Goal: Task Accomplishment & Management: Complete application form

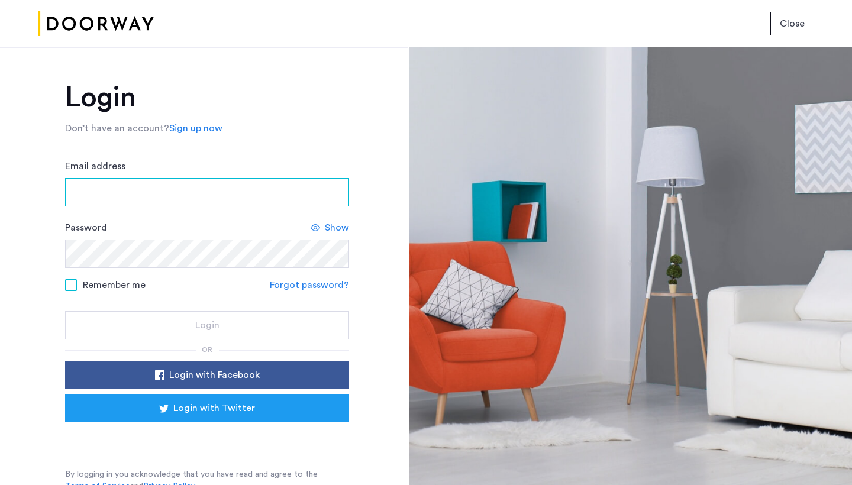
click at [302, 198] on input "Email address" at bounding box center [207, 192] width 284 height 28
type input "**********"
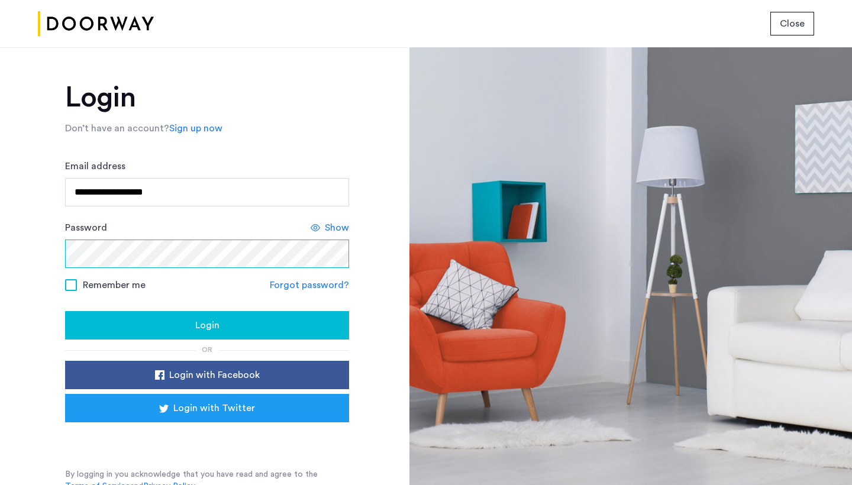
click at [205, 326] on button "Login" at bounding box center [207, 325] width 284 height 28
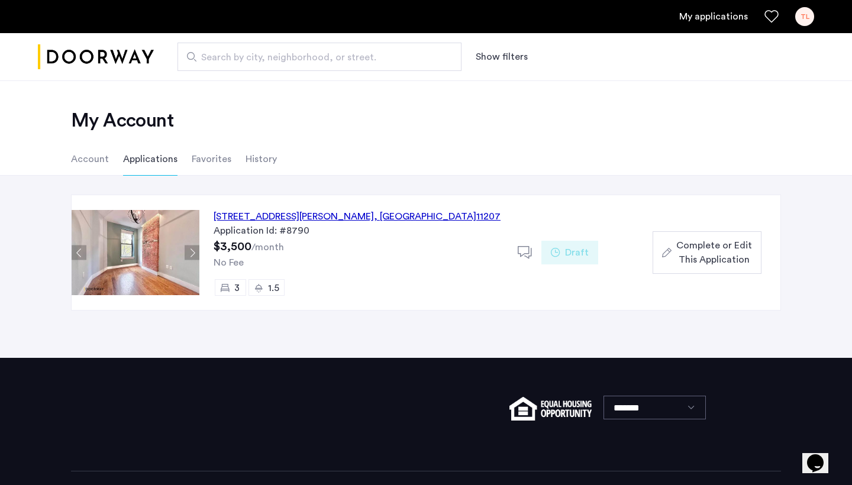
click at [674, 257] on div "Complete or Edit This Application" at bounding box center [707, 252] width 90 height 28
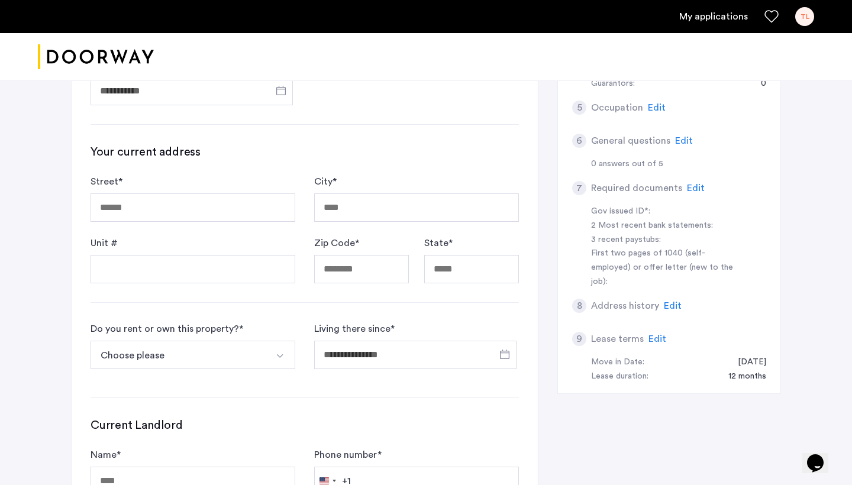
scroll to position [292, 0]
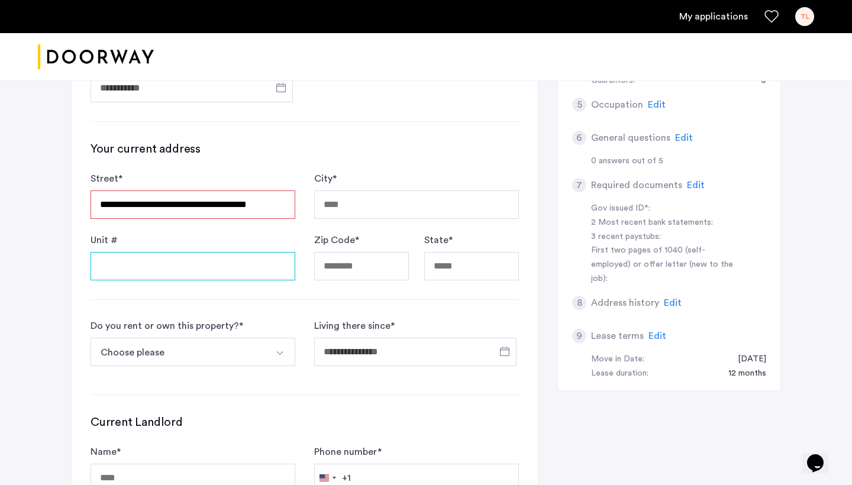
type input "**********"
type input "********"
type input "*****"
type input "**"
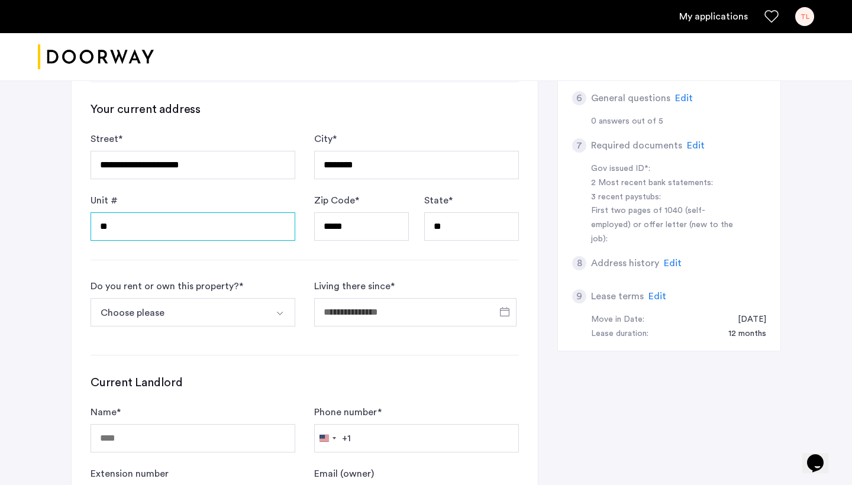
type input "**"
click at [260, 313] on button "Choose please" at bounding box center [179, 312] width 177 height 28
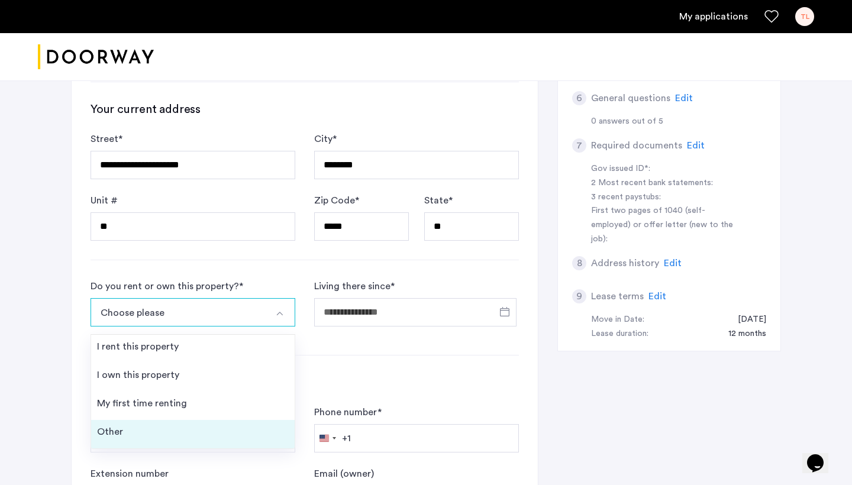
click at [222, 430] on li "Other" at bounding box center [192, 434] width 203 height 28
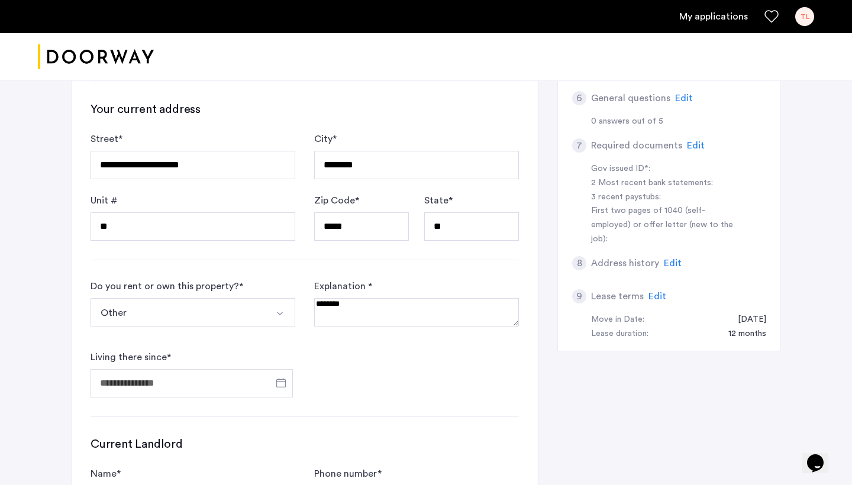
click at [348, 319] on textarea at bounding box center [416, 312] width 205 height 28
type textarea "**********"
click at [241, 380] on input "Living there since *" at bounding box center [192, 383] width 202 height 28
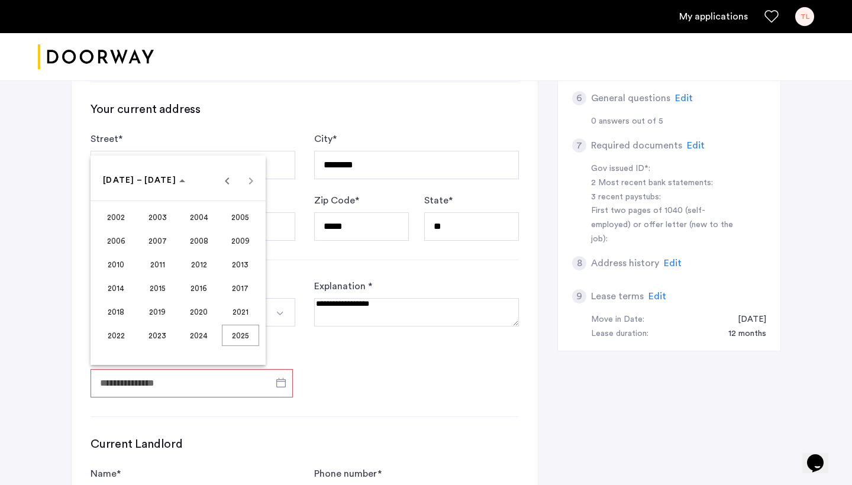
click at [166, 334] on span "2023" at bounding box center [157, 335] width 37 height 21
click at [233, 288] on span "DEC" at bounding box center [240, 287] width 37 height 21
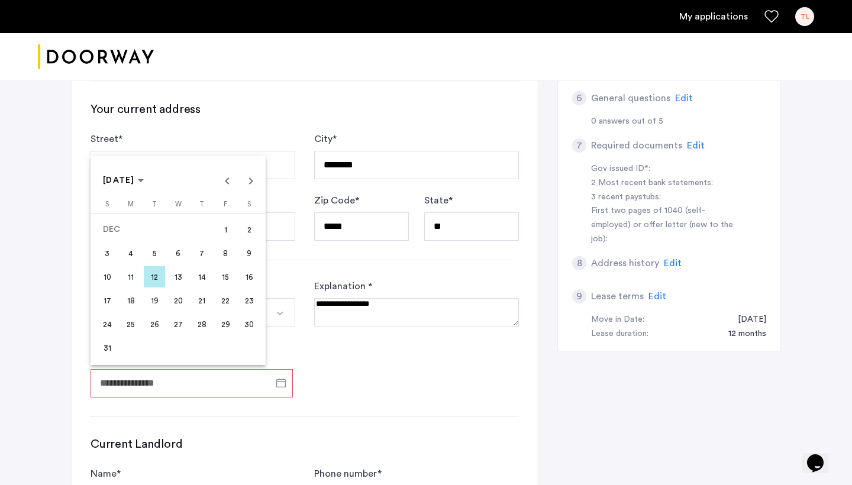
click at [230, 234] on span "1" at bounding box center [225, 229] width 21 height 21
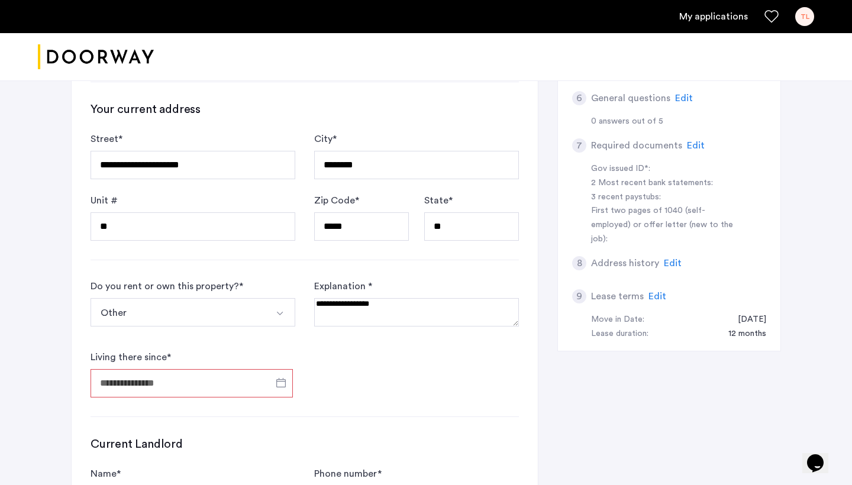
type input "**********"
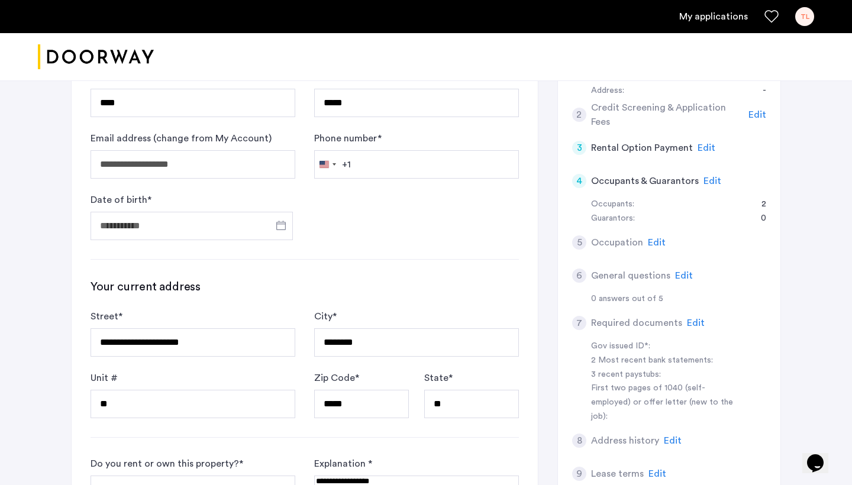
scroll to position [153, 0]
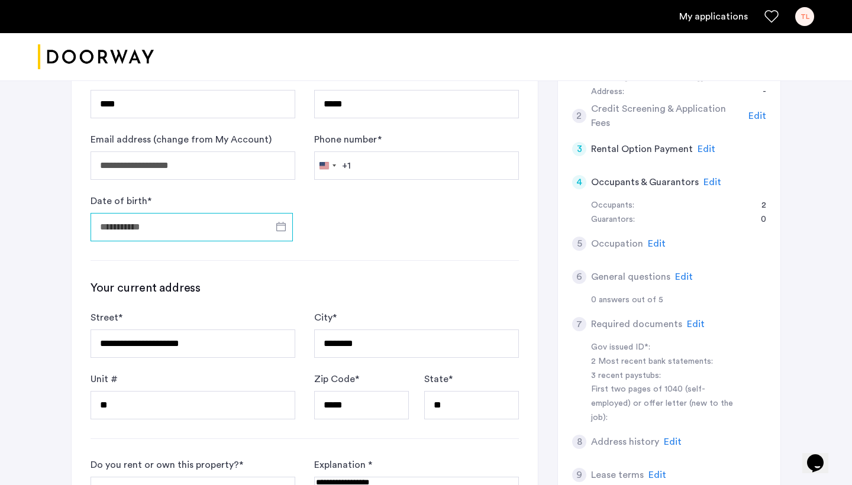
click at [261, 227] on input "Date of birth *" at bounding box center [192, 227] width 202 height 28
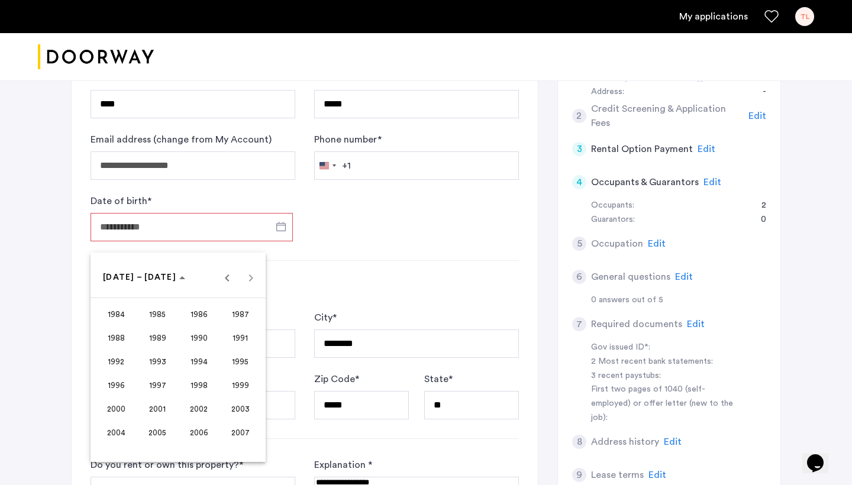
click at [251, 279] on div "[DATE] to [DATE] [DATE] – [DATE]" at bounding box center [177, 278] width 169 height 24
click at [247, 407] on span "2003" at bounding box center [240, 408] width 37 height 21
click at [197, 359] on span "[DATE]" at bounding box center [198, 361] width 37 height 21
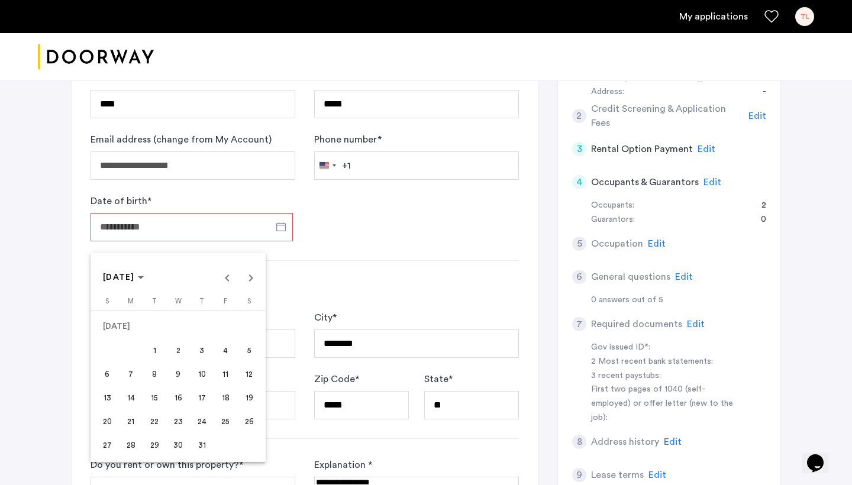
click at [195, 400] on span "17" at bounding box center [201, 397] width 21 height 21
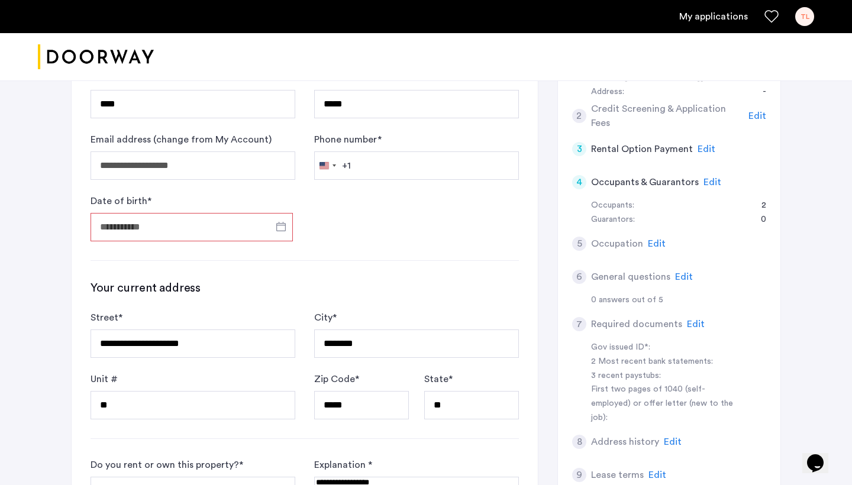
type input "**********"
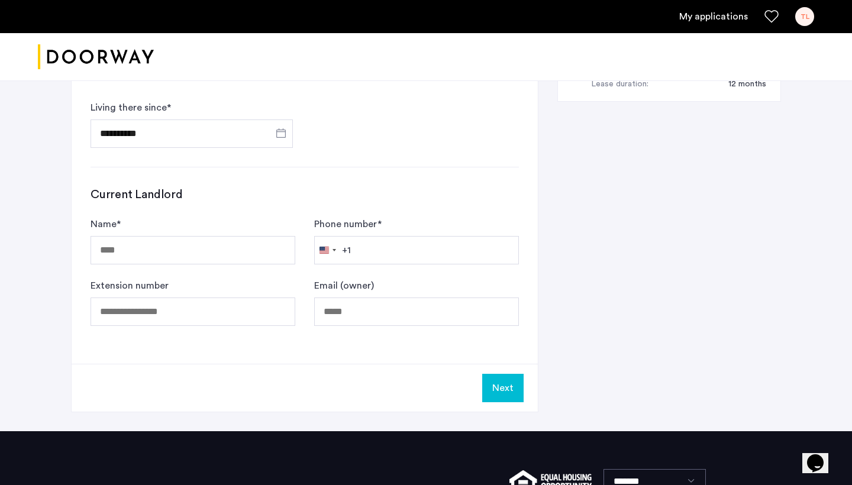
scroll to position [588, 0]
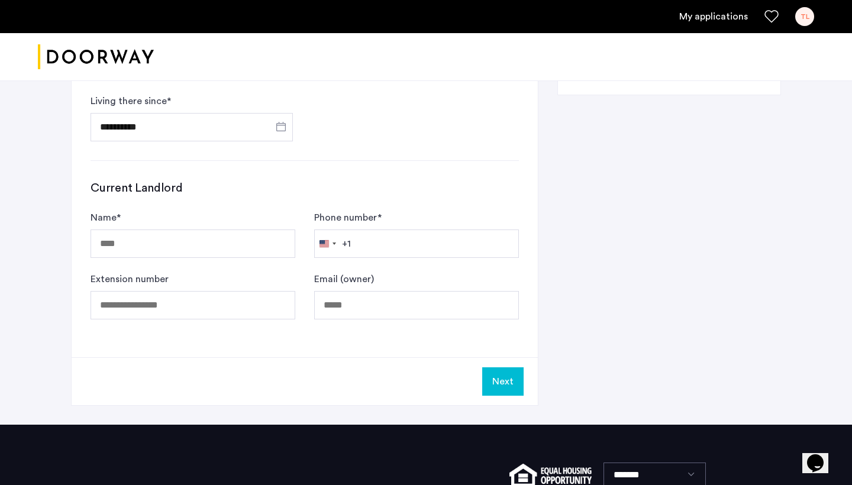
click at [496, 380] on button "Next" at bounding box center [502, 381] width 41 height 28
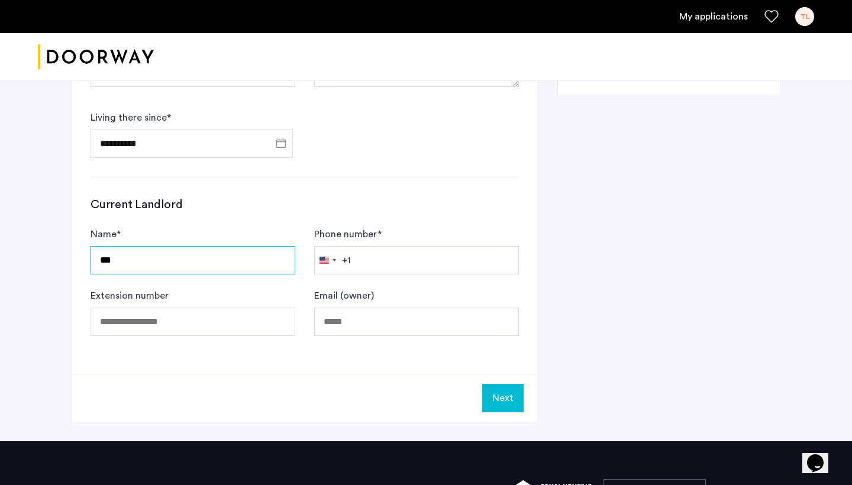
type input "***"
click at [491, 397] on button "Next" at bounding box center [502, 398] width 41 height 28
type input "**********"
click at [508, 394] on button "Next" at bounding box center [502, 398] width 41 height 28
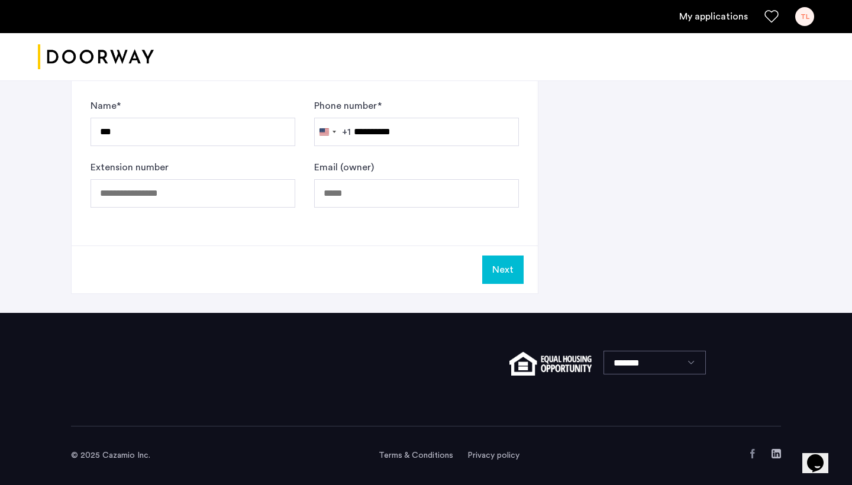
scroll to position [700, 0]
type input "**********"
click at [498, 264] on button "Next" at bounding box center [502, 270] width 41 height 28
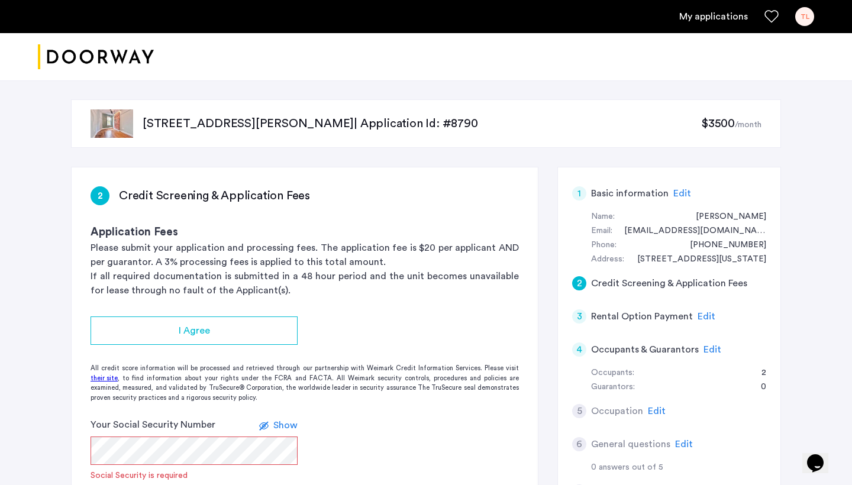
scroll to position [20, 0]
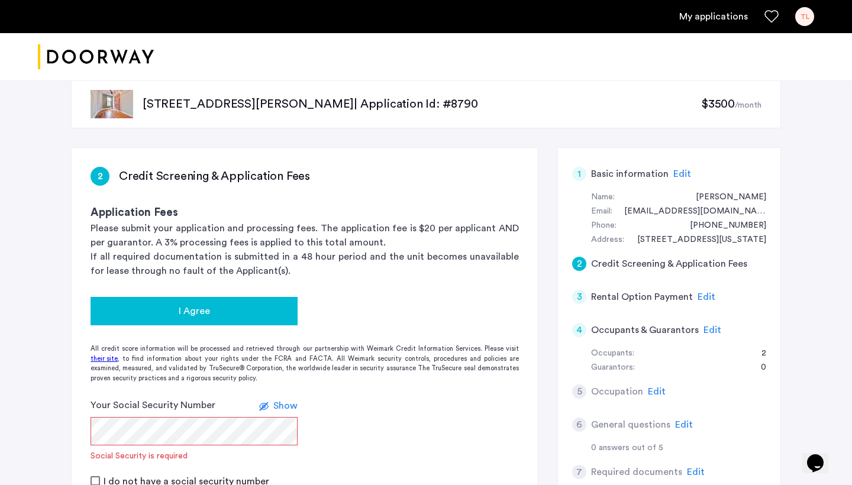
click at [258, 321] on button "I Agree" at bounding box center [194, 311] width 207 height 28
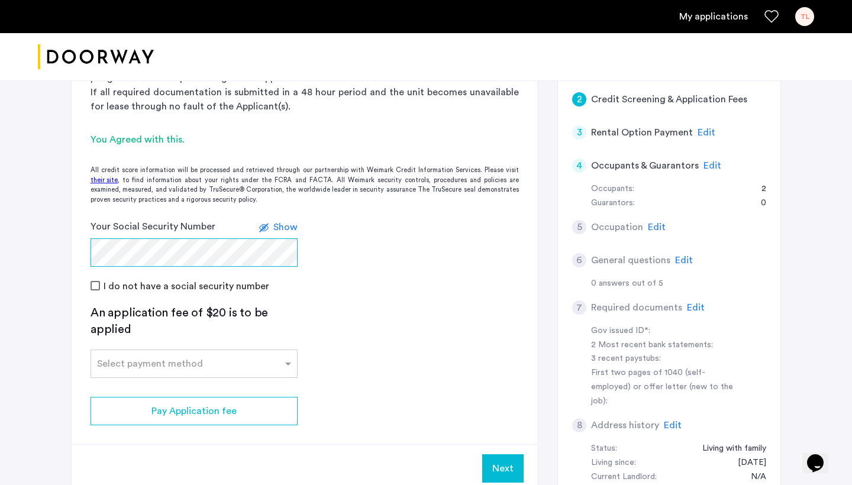
scroll to position [190, 0]
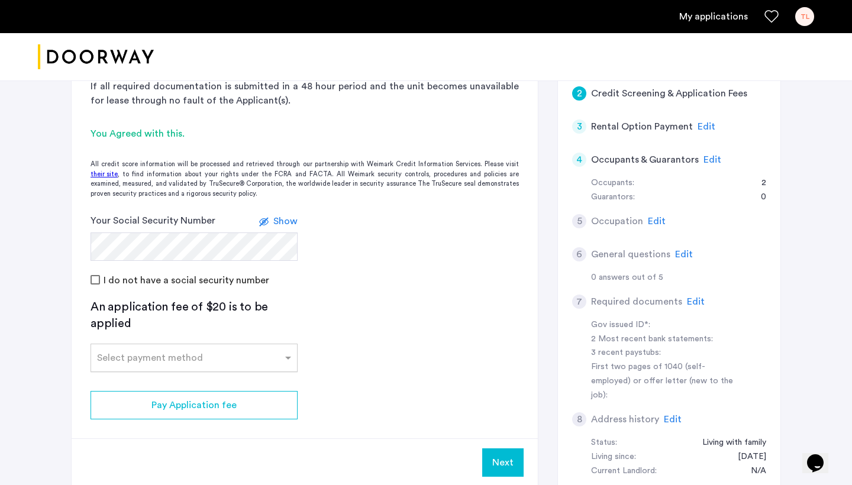
click at [227, 353] on input "text" at bounding box center [182, 355] width 170 height 8
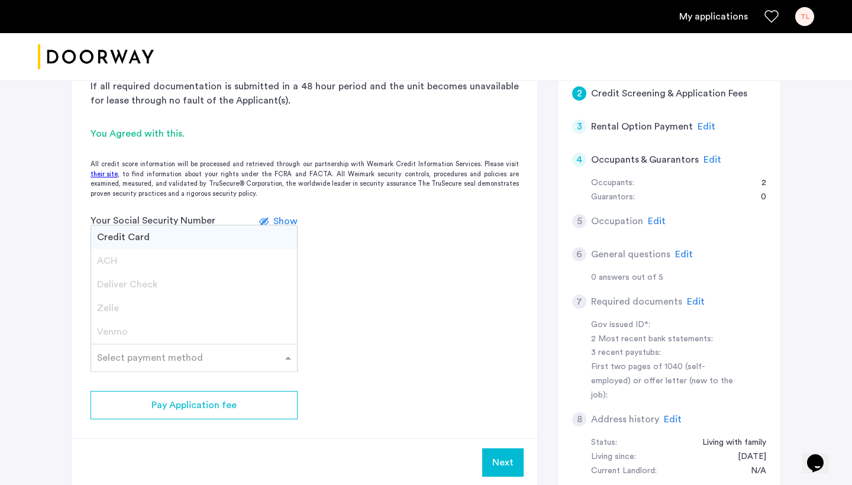
click at [224, 236] on div "Credit Card" at bounding box center [194, 237] width 206 height 24
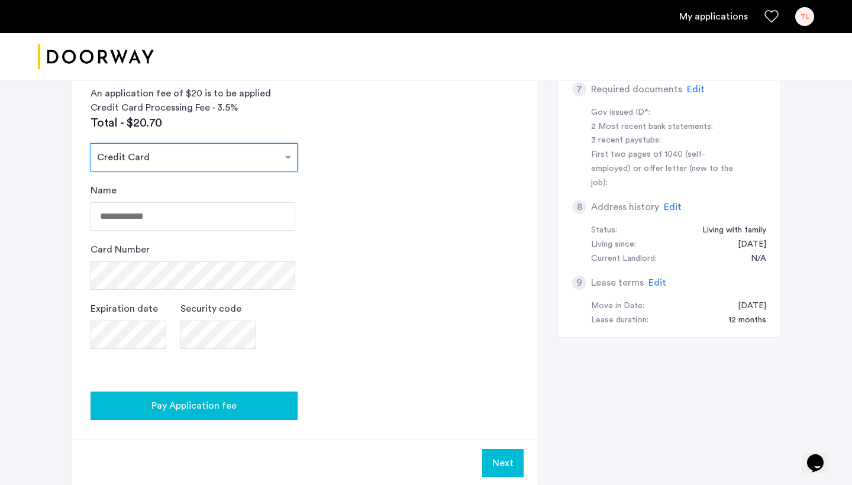
scroll to position [400, 0]
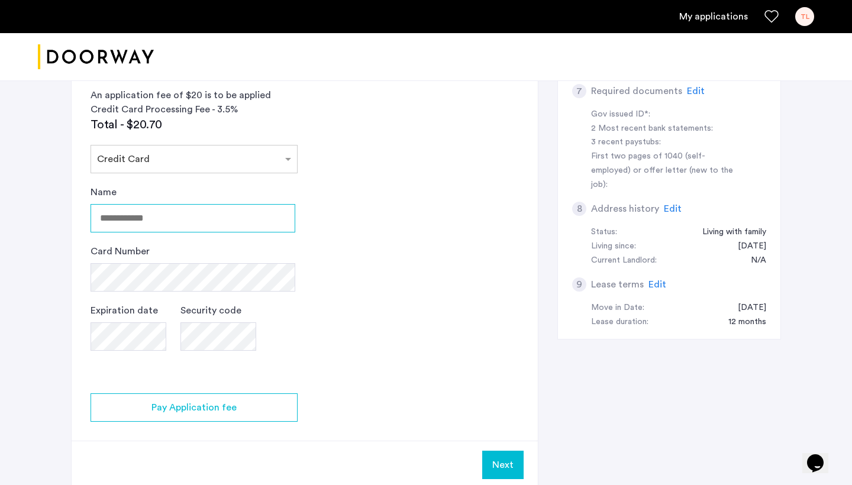
click at [201, 209] on input "Name" at bounding box center [193, 218] width 205 height 28
type input "**********"
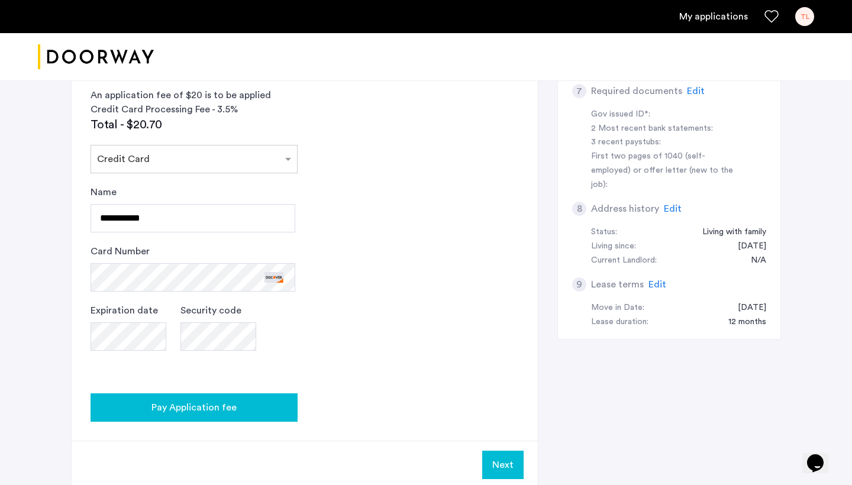
click at [259, 405] on div "Pay Application fee" at bounding box center [194, 407] width 188 height 14
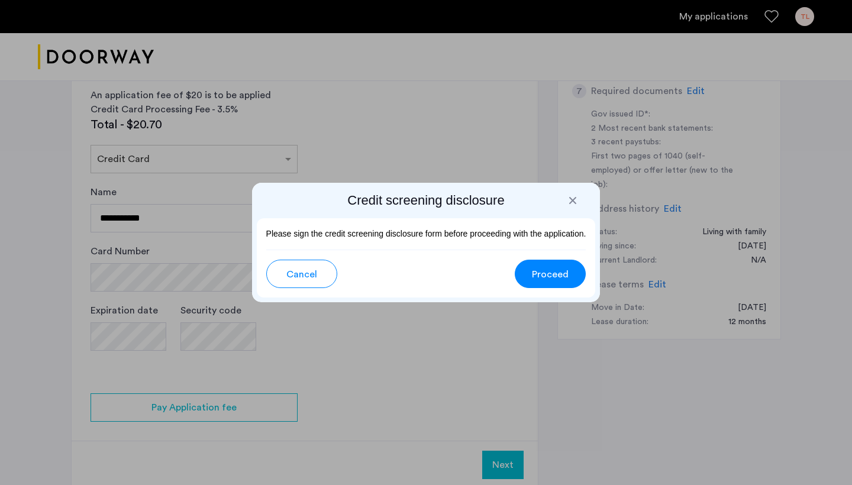
click at [527, 272] on button "Proceed" at bounding box center [550, 274] width 71 height 28
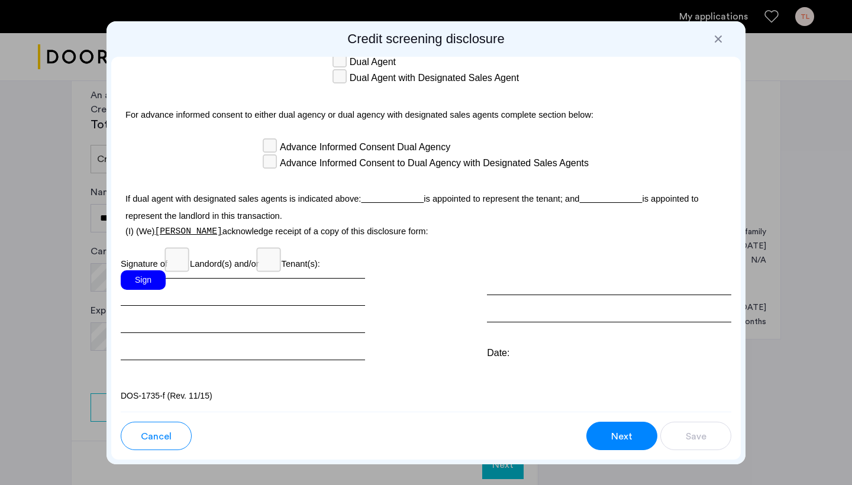
scroll to position [3507, 0]
click at [155, 279] on div "Sign" at bounding box center [143, 280] width 45 height 20
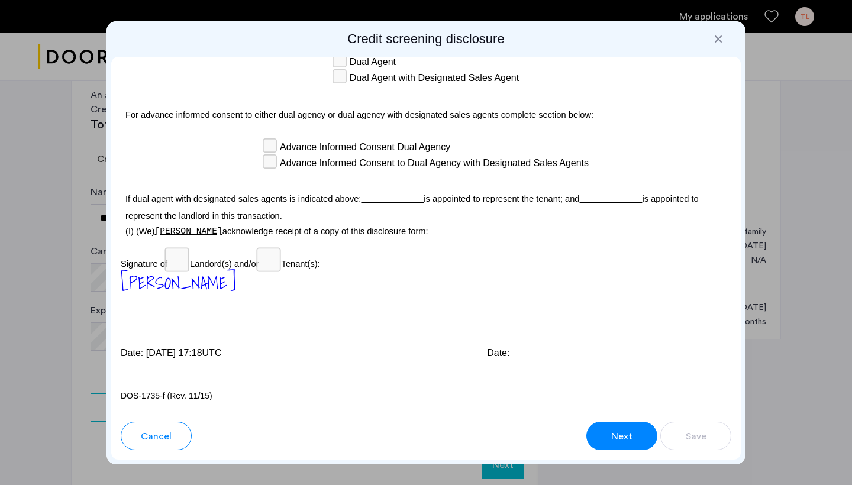
scroll to position [0, 0]
click at [612, 436] on span "Next" at bounding box center [621, 436] width 21 height 14
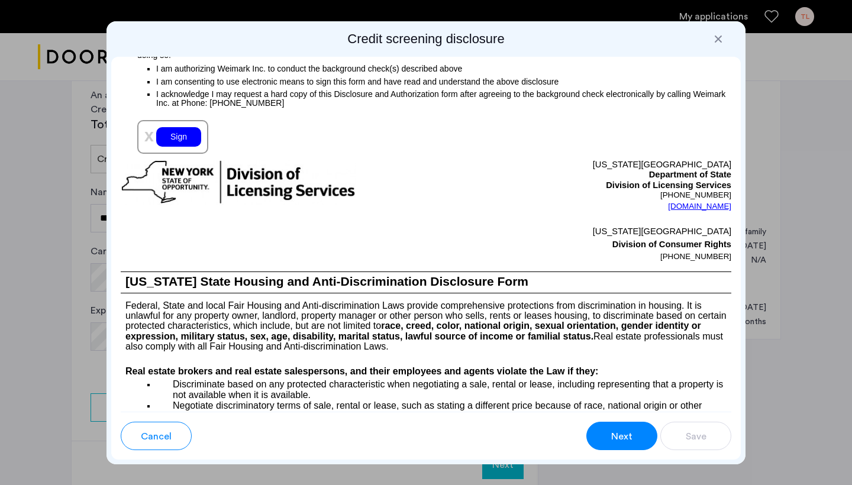
scroll to position [947, 0]
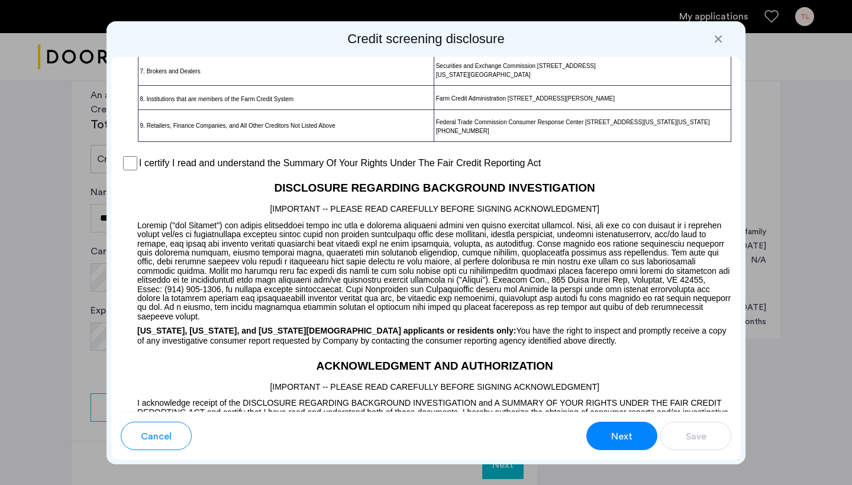
click at [610, 429] on button "Next" at bounding box center [621, 436] width 71 height 28
click at [607, 437] on button "Next" at bounding box center [621, 436] width 71 height 28
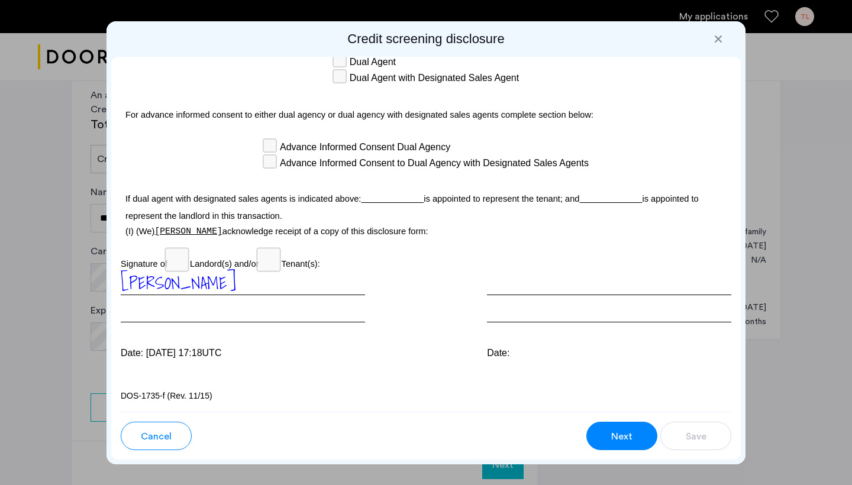
scroll to position [3507, 0]
click at [609, 445] on button "Next" at bounding box center [621, 436] width 71 height 28
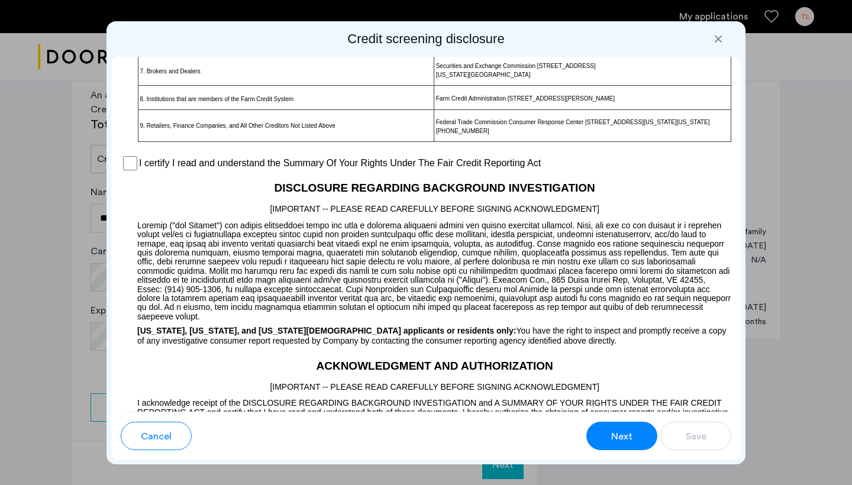
click at [607, 442] on button "Next" at bounding box center [621, 436] width 71 height 28
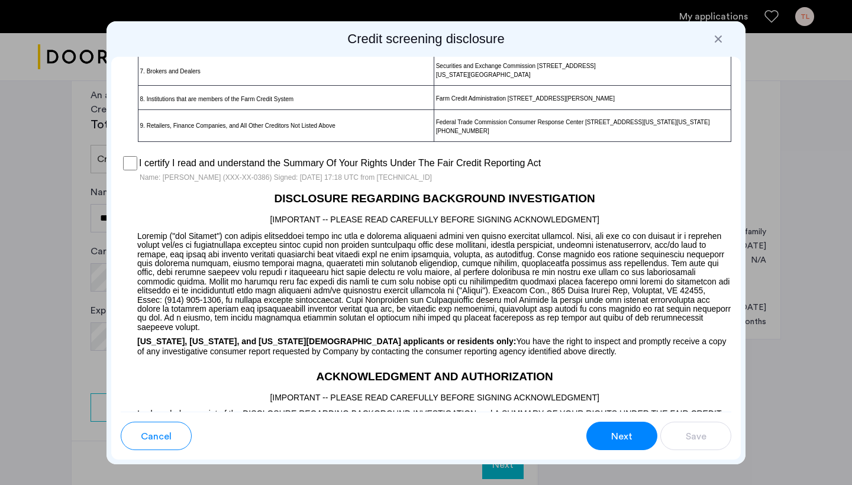
click at [627, 441] on span "Next" at bounding box center [621, 436] width 21 height 14
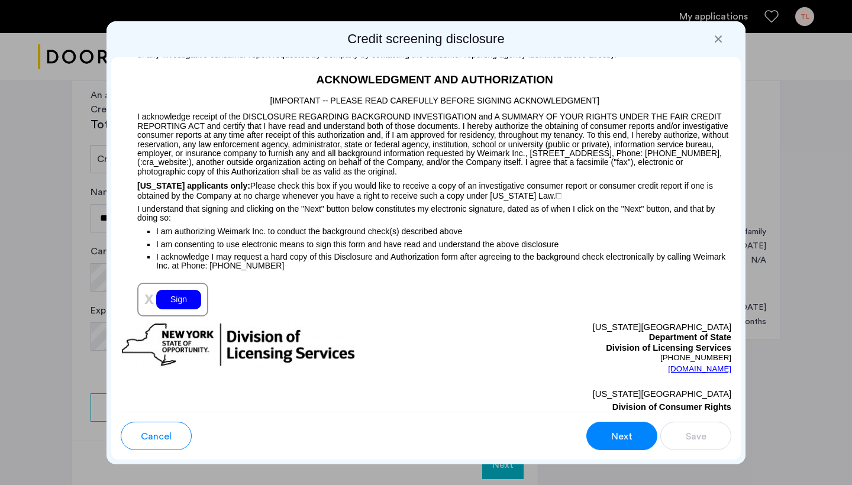
scroll to position [1368, 0]
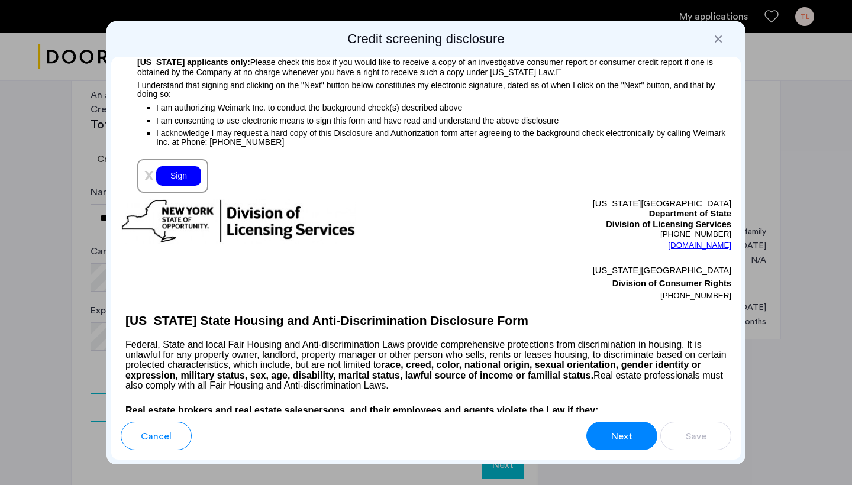
click at [189, 186] on div "Sign" at bounding box center [178, 176] width 45 height 20
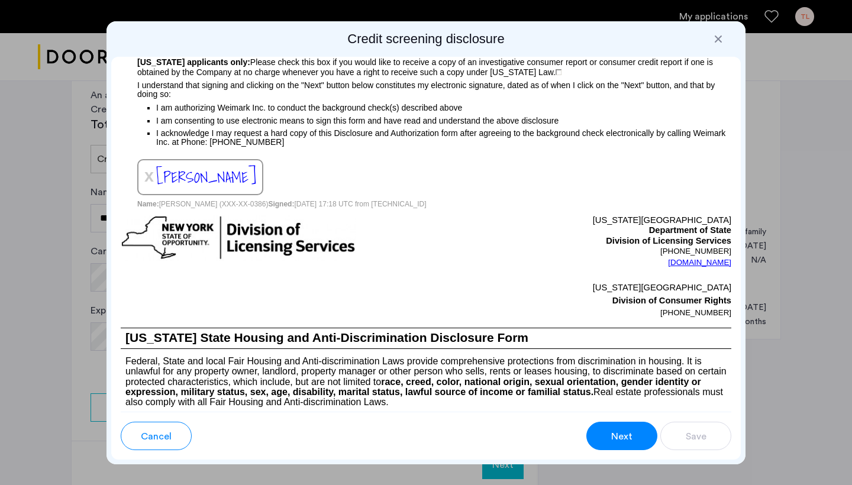
click at [629, 429] on span "Next" at bounding box center [621, 436] width 21 height 14
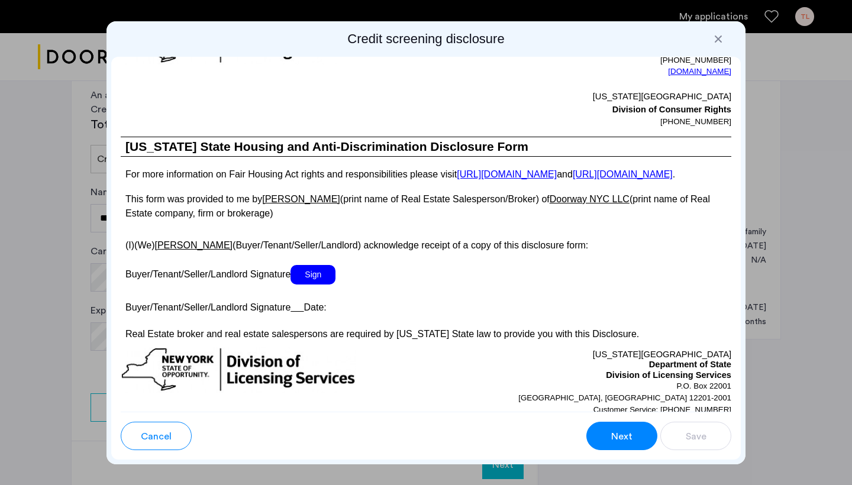
scroll to position [2243, 0]
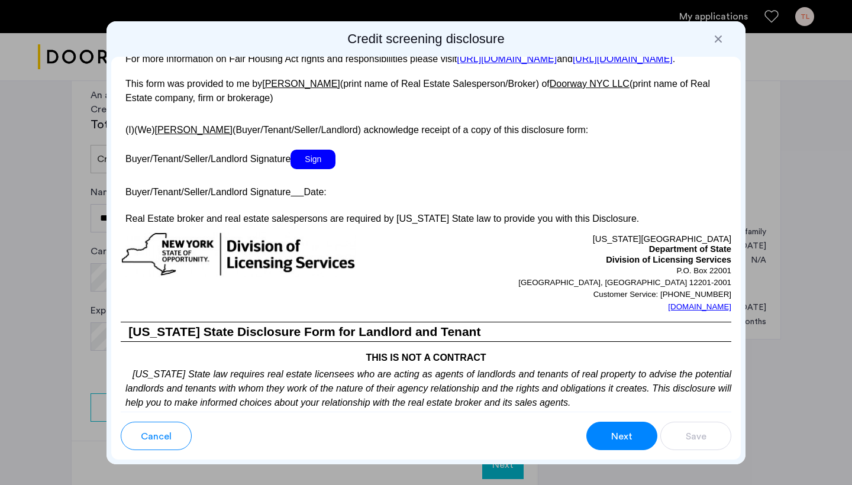
click at [314, 169] on span "Sign" at bounding box center [312, 160] width 45 height 20
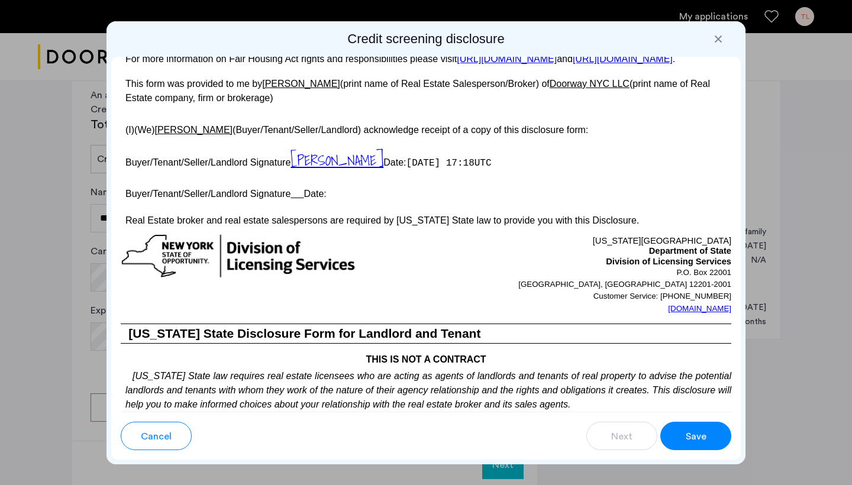
click at [702, 438] on span "Save" at bounding box center [696, 436] width 21 height 14
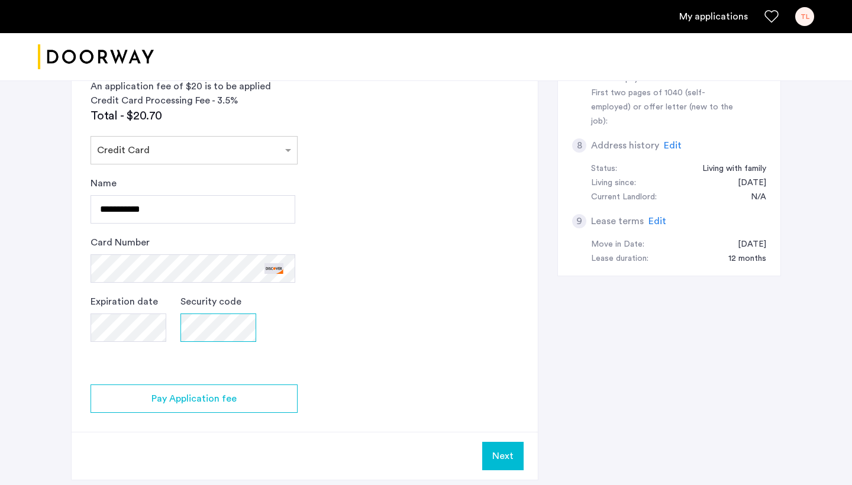
scroll to position [465, 0]
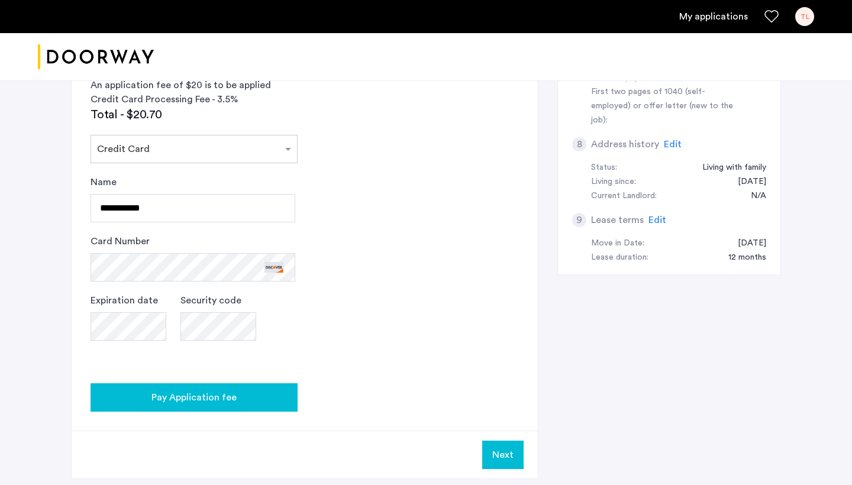
click at [176, 390] on span "Pay Application fee" at bounding box center [193, 397] width 85 height 14
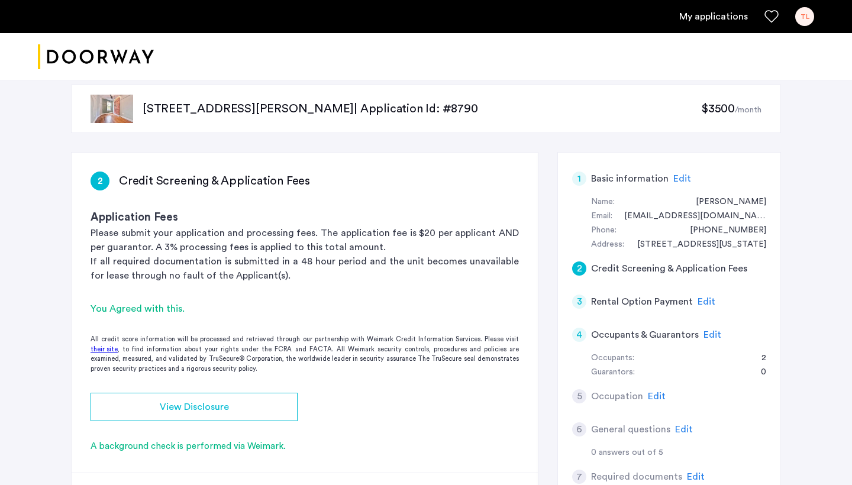
scroll to position [15, 0]
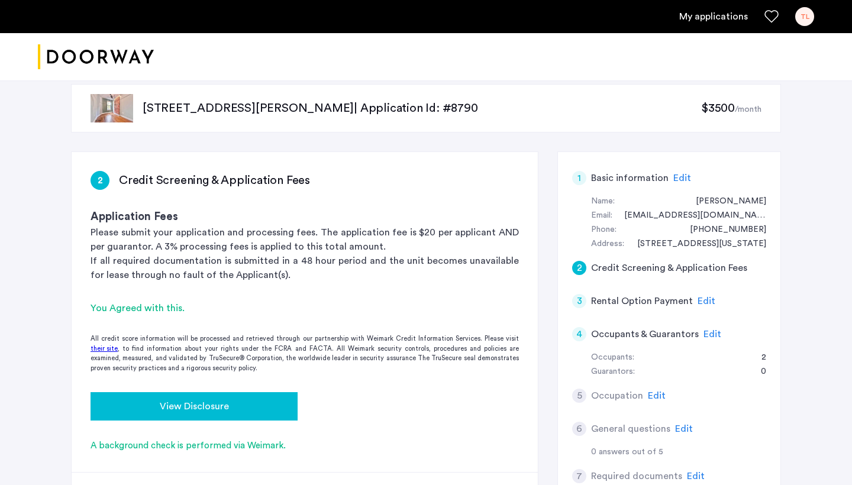
click at [190, 402] on span "View Disclosure" at bounding box center [194, 406] width 69 height 14
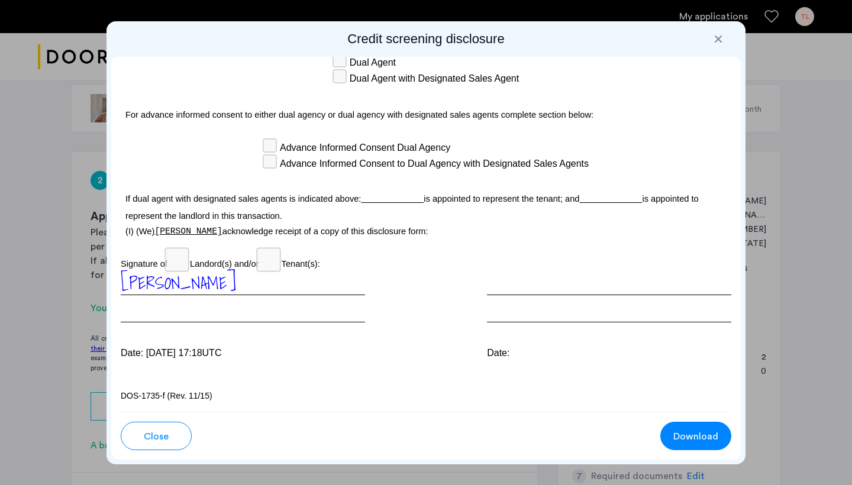
scroll to position [3535, 0]
click at [164, 439] on span "Close" at bounding box center [156, 436] width 25 height 14
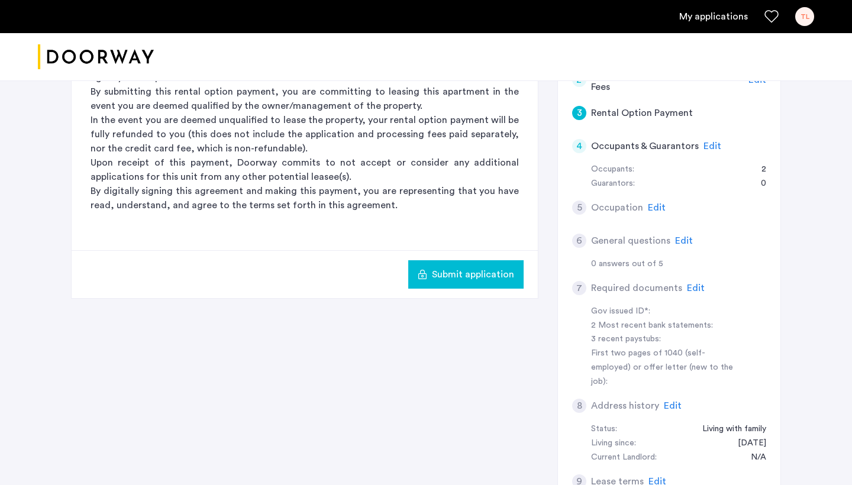
scroll to position [211, 0]
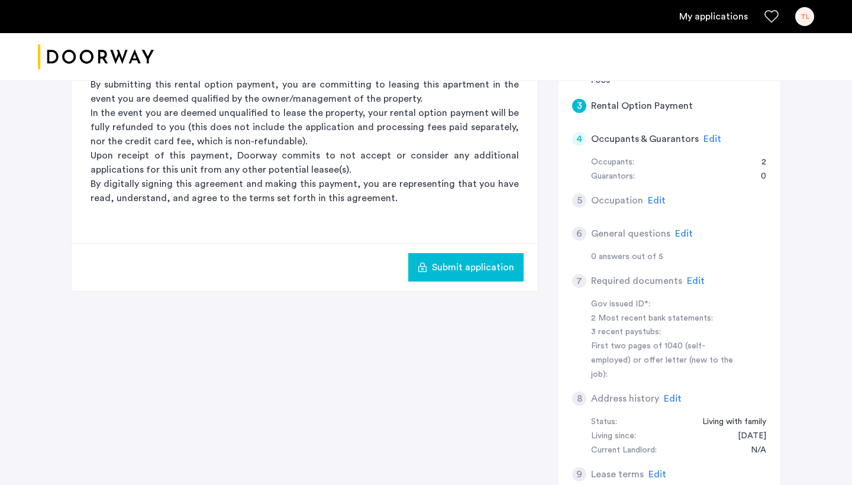
click at [712, 135] on span "Edit" at bounding box center [712, 138] width 18 height 9
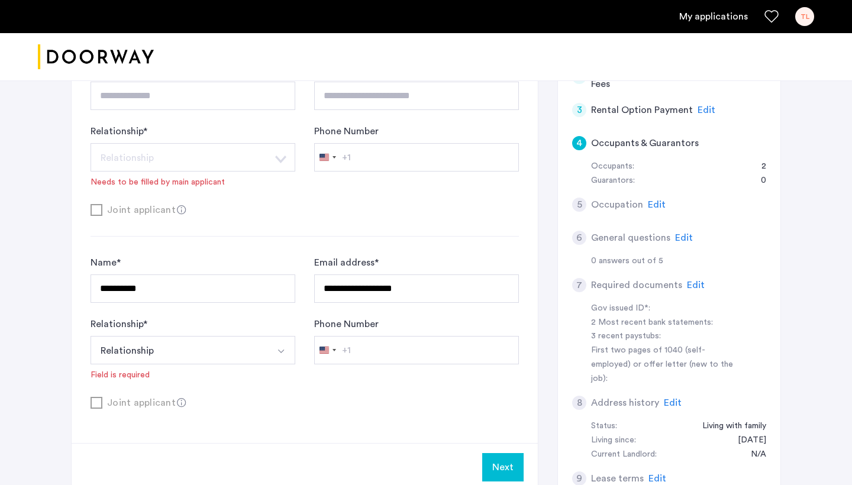
scroll to position [214, 0]
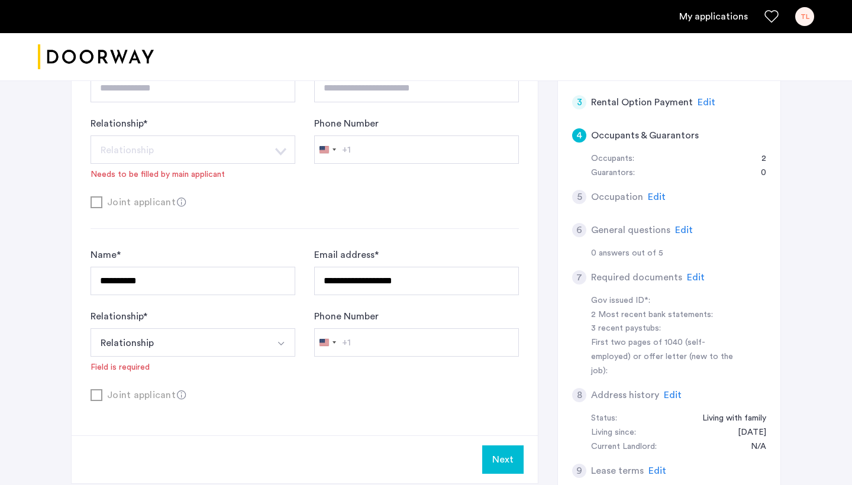
click at [270, 340] on button "Select option" at bounding box center [281, 342] width 28 height 28
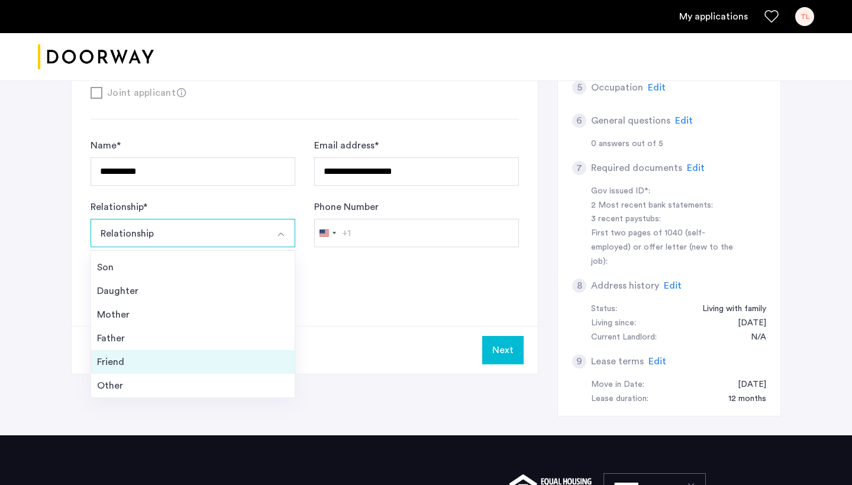
scroll to position [43, 0]
click at [198, 372] on li "Friend" at bounding box center [192, 362] width 203 height 24
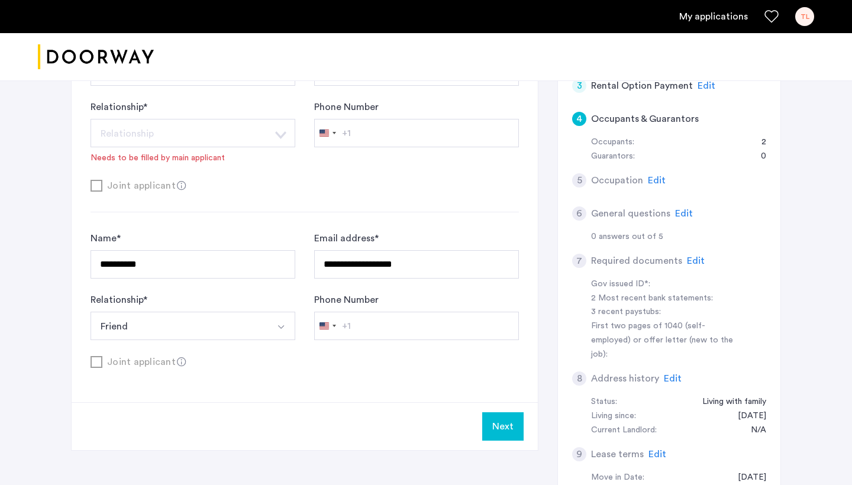
scroll to position [234, 0]
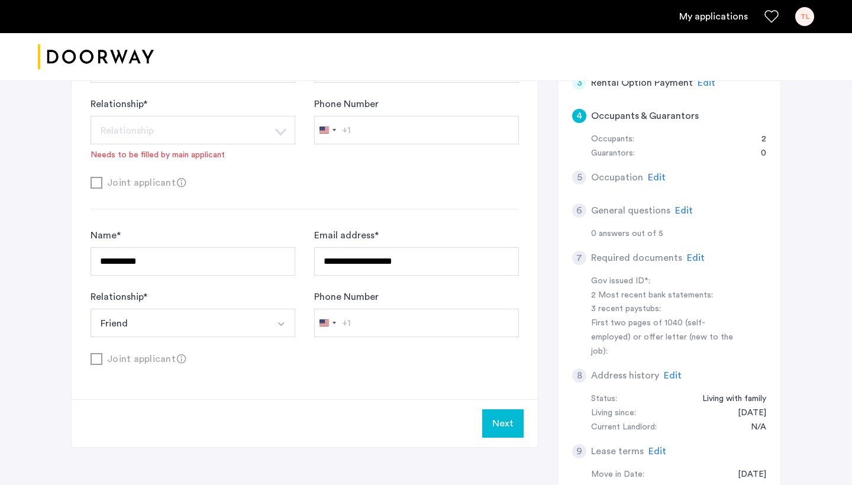
click at [503, 428] on button "Next" at bounding box center [502, 423] width 41 height 28
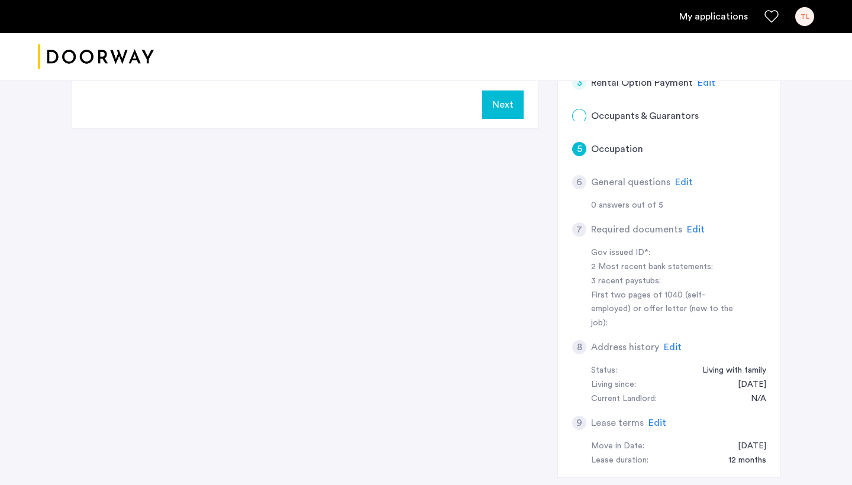
scroll to position [0, 0]
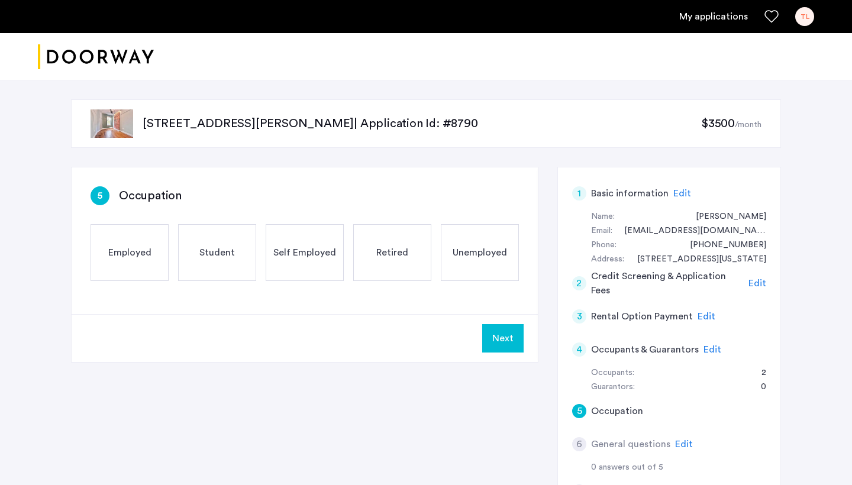
click at [147, 255] on span "Employed" at bounding box center [129, 252] width 43 height 14
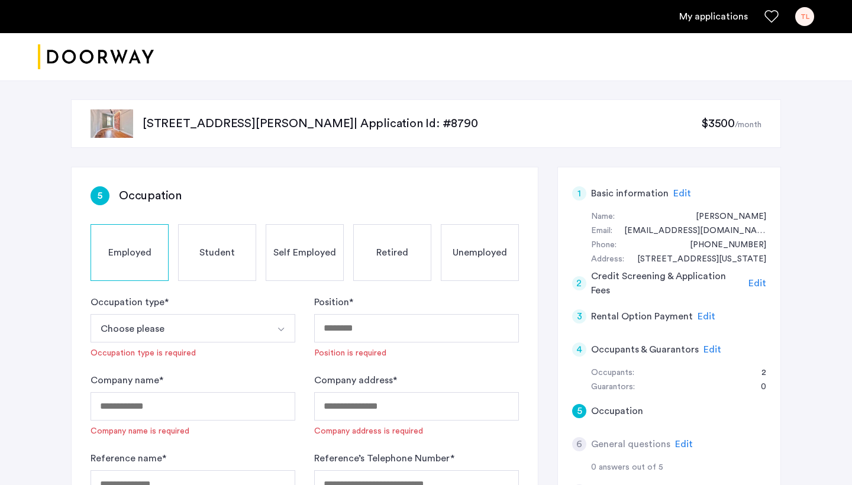
click at [250, 319] on button "Choose please" at bounding box center [179, 328] width 177 height 28
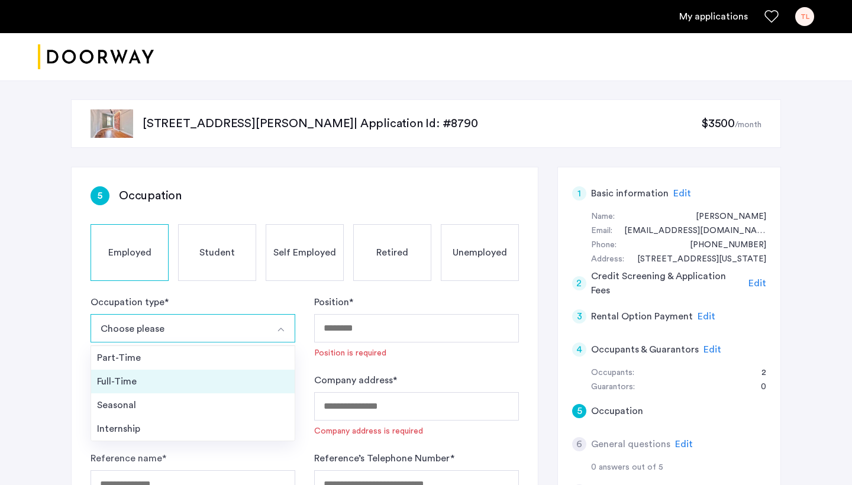
click at [237, 378] on div "Full-Time" at bounding box center [193, 381] width 192 height 14
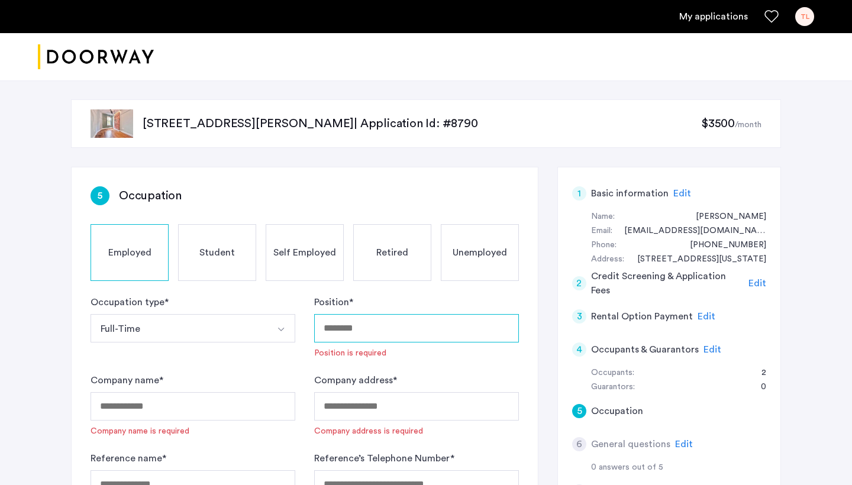
click at [359, 324] on input "Position *" at bounding box center [416, 328] width 205 height 28
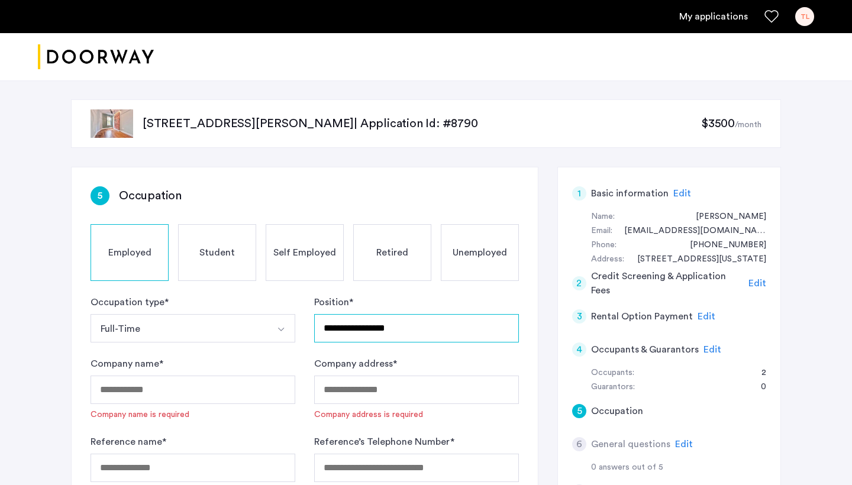
type input "**********"
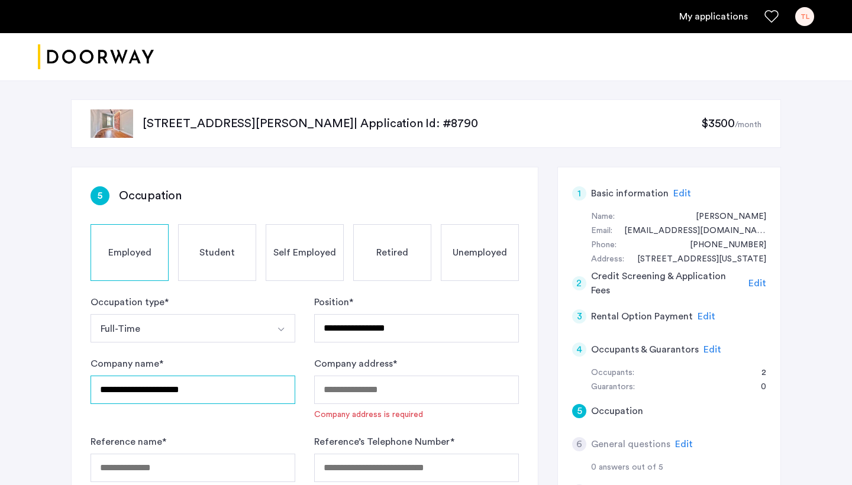
type input "**********"
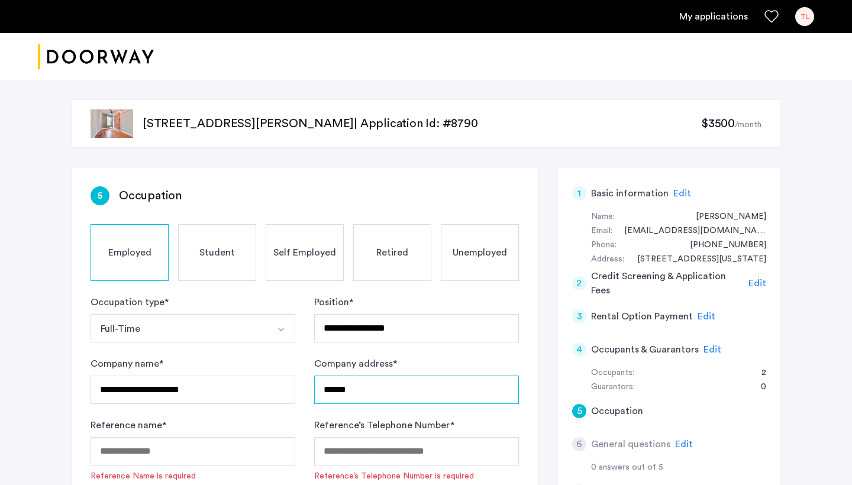
click at [399, 393] on input "******" at bounding box center [416, 390] width 205 height 28
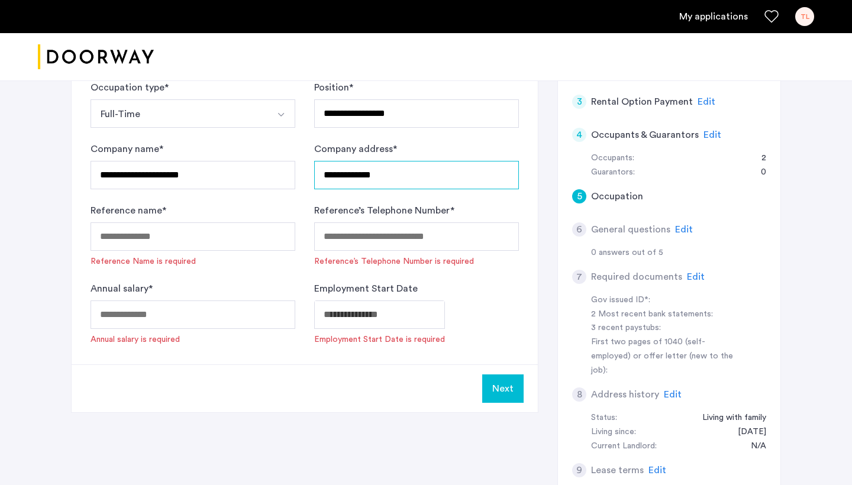
scroll to position [222, 0]
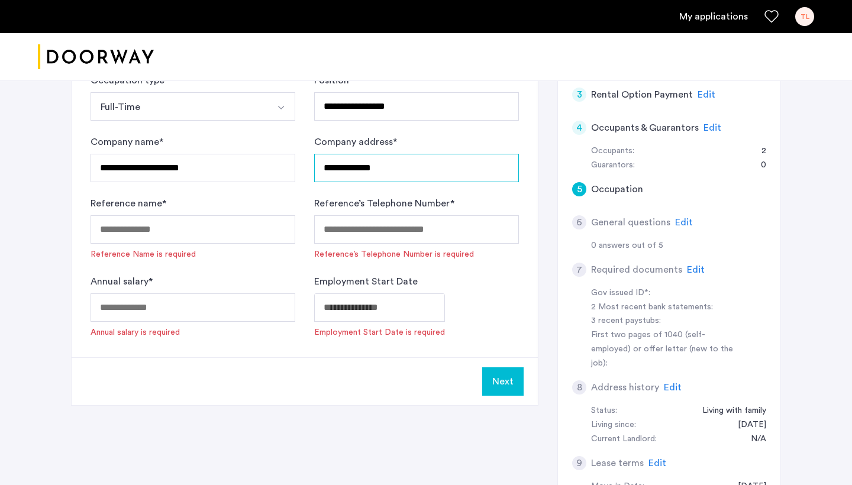
type input "**********"
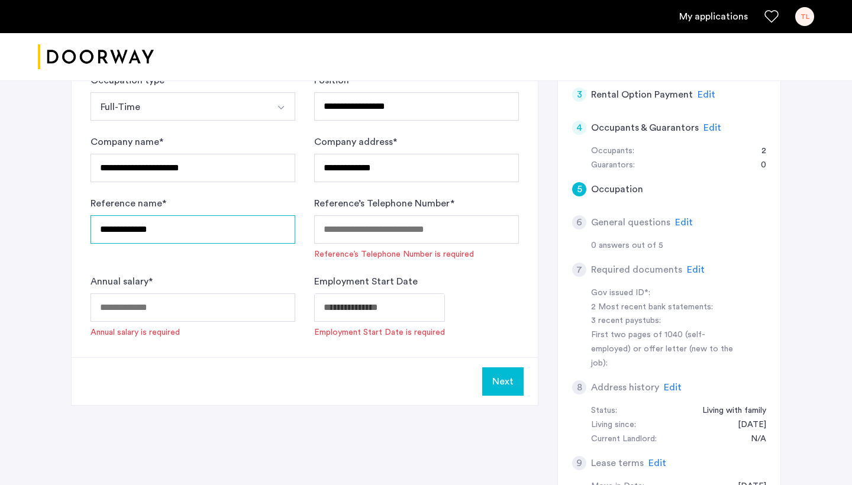
type input "**********"
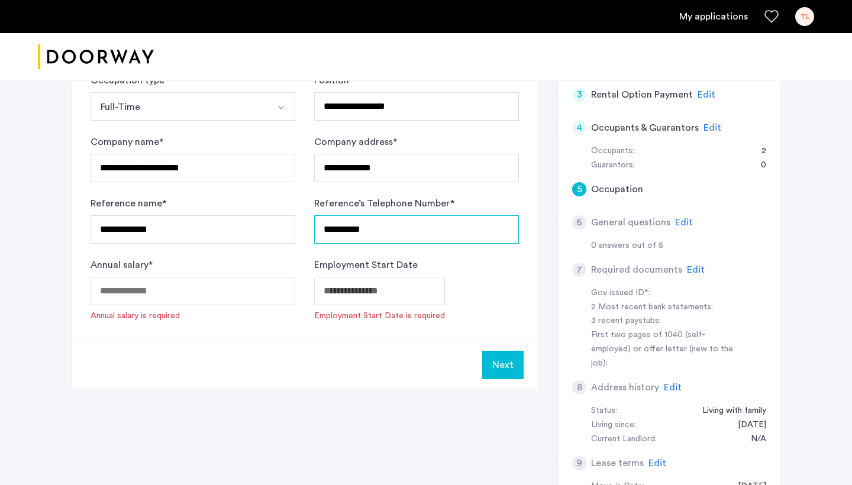
type input "**********"
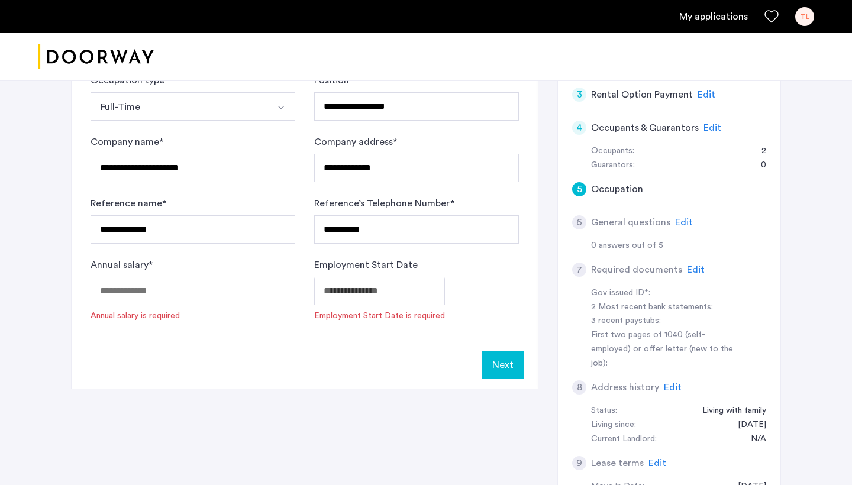
click at [183, 292] on input "Annual salary *" at bounding box center [193, 291] width 205 height 28
type input "*****"
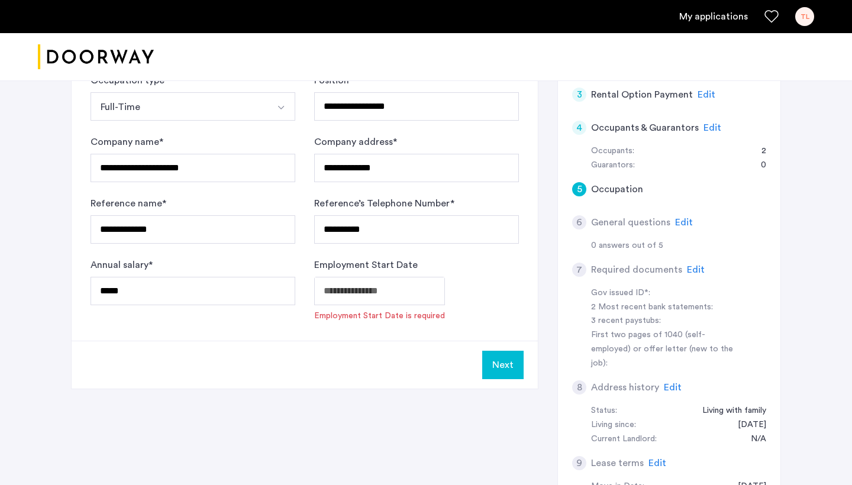
click at [353, 263] on body "**********" at bounding box center [426, 20] width 852 height 485
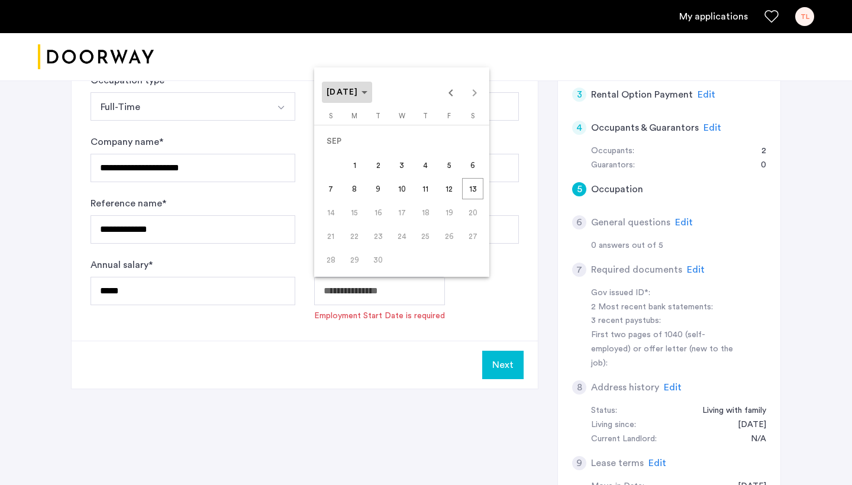
click at [372, 91] on span "Choose month and year" at bounding box center [347, 92] width 50 height 28
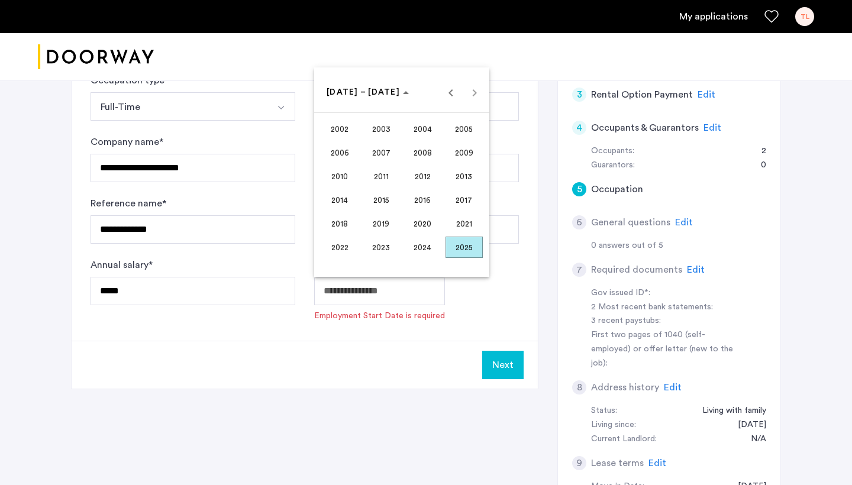
click at [428, 245] on span "2024" at bounding box center [422, 247] width 37 height 21
click at [393, 179] on span "JUN" at bounding box center [381, 176] width 37 height 21
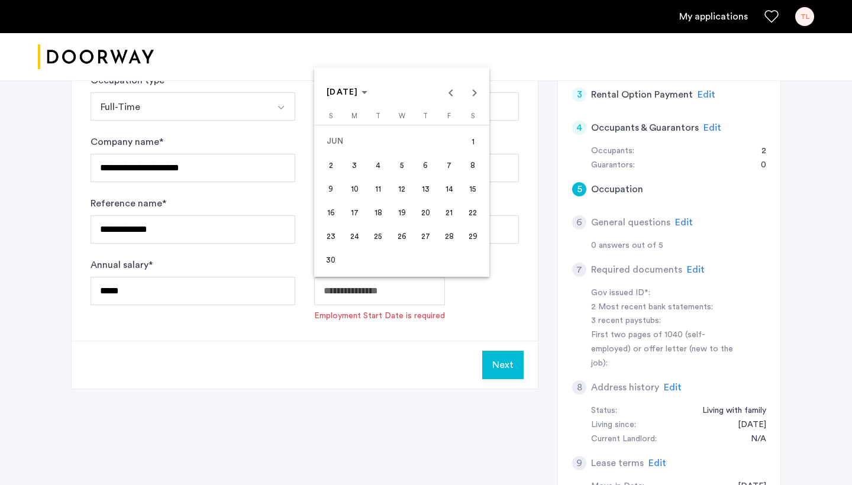
click at [468, 143] on span "1" at bounding box center [472, 141] width 21 height 21
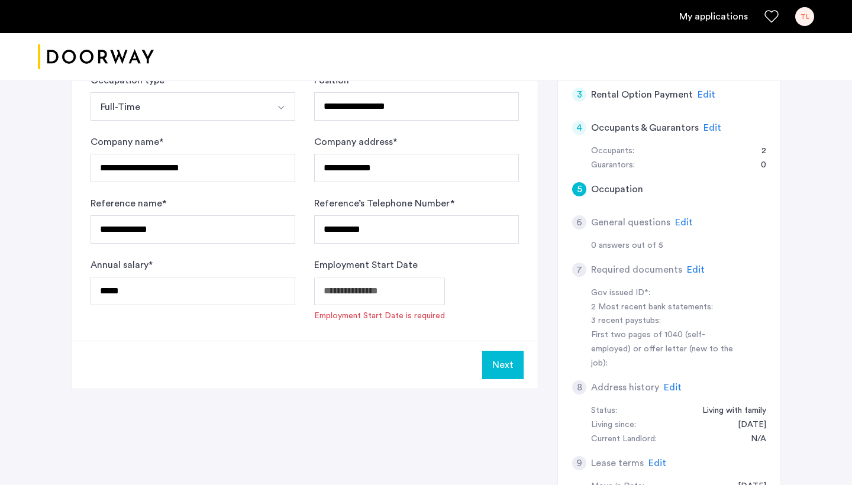
type input "**********"
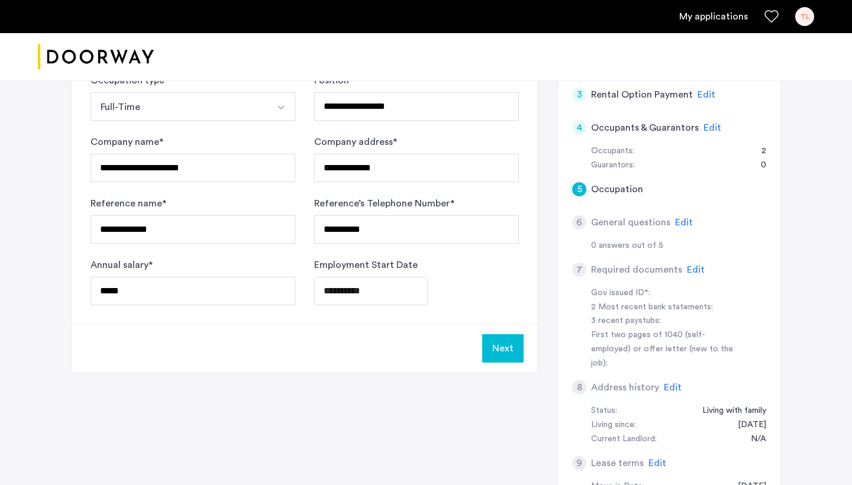
click at [493, 353] on button "Next" at bounding box center [502, 348] width 41 height 28
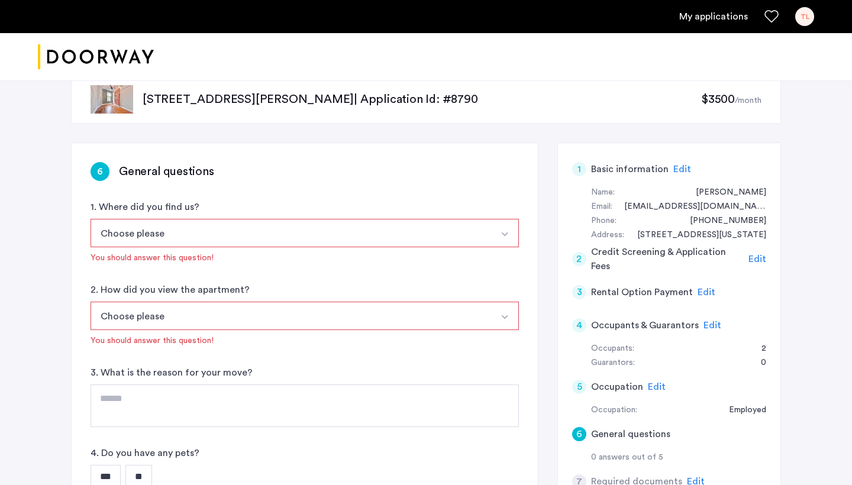
scroll to position [38, 0]
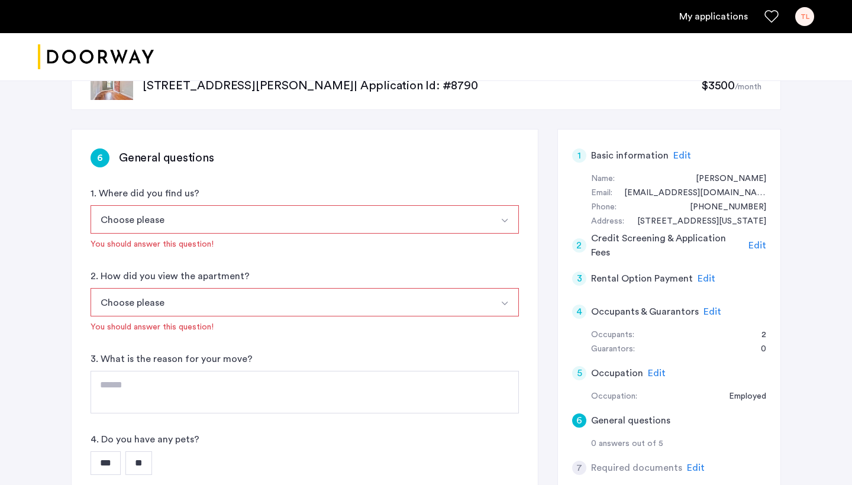
click at [463, 216] on button "Choose please" at bounding box center [291, 219] width 400 height 28
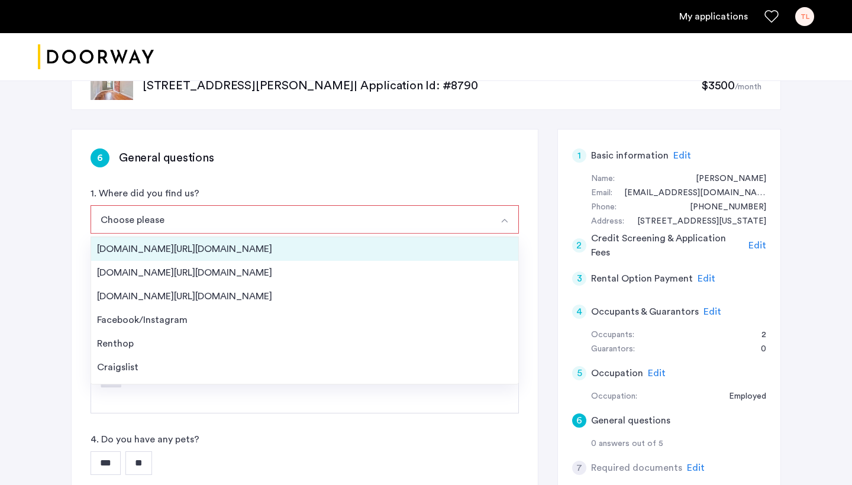
click at [390, 250] on div "[DOMAIN_NAME][URL][DOMAIN_NAME]" at bounding box center [304, 249] width 415 height 14
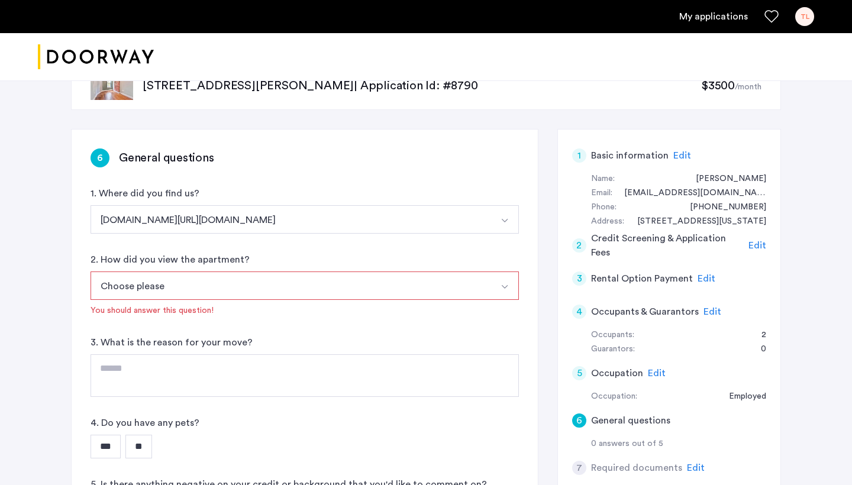
click at [375, 293] on button "Choose please" at bounding box center [291, 286] width 400 height 28
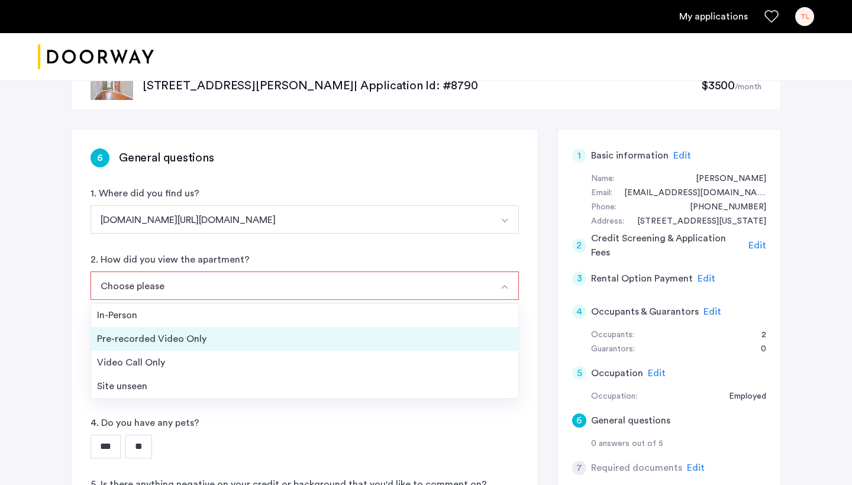
click at [361, 334] on div "Pre-recorded Video Only" at bounding box center [304, 339] width 415 height 14
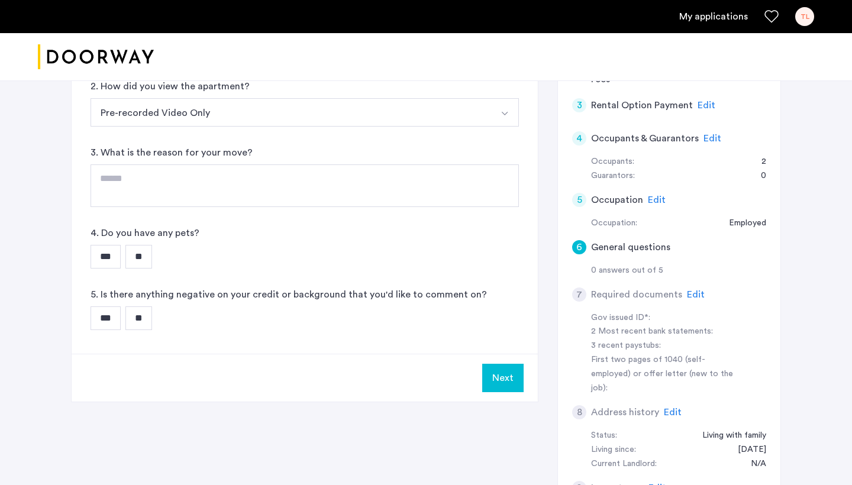
scroll to position [215, 0]
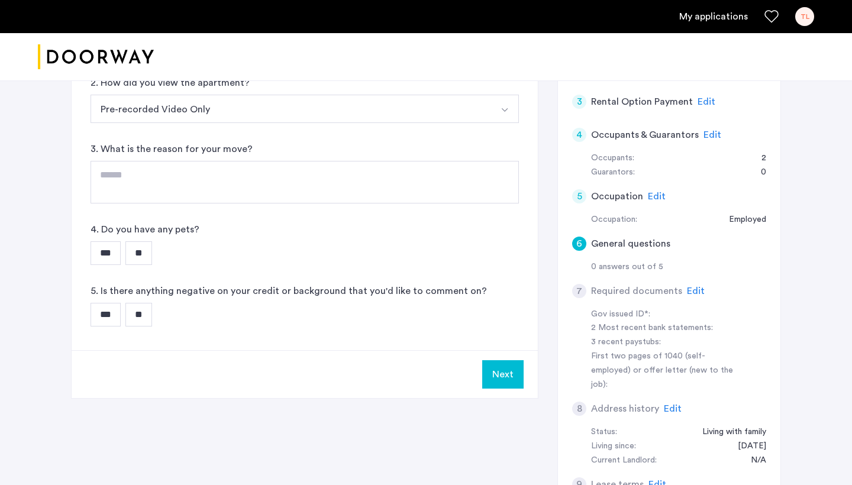
click at [148, 256] on input "**" at bounding box center [138, 253] width 27 height 24
click at [146, 310] on input "**" at bounding box center [138, 315] width 27 height 24
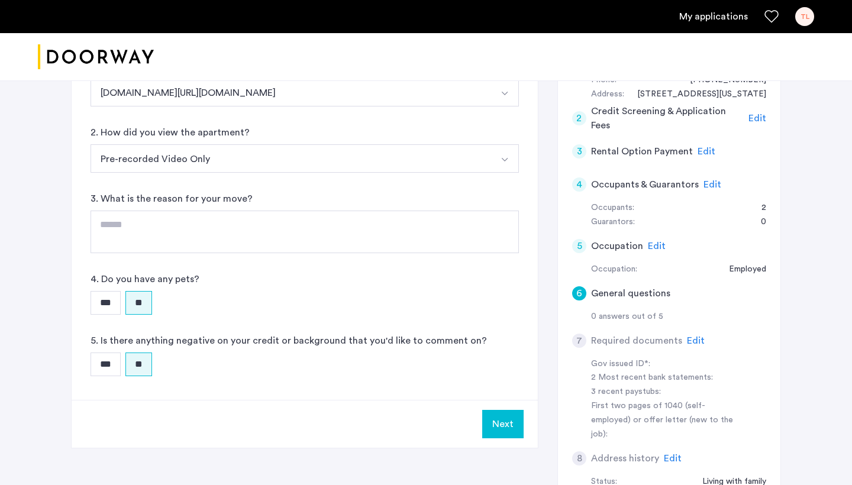
scroll to position [164, 0]
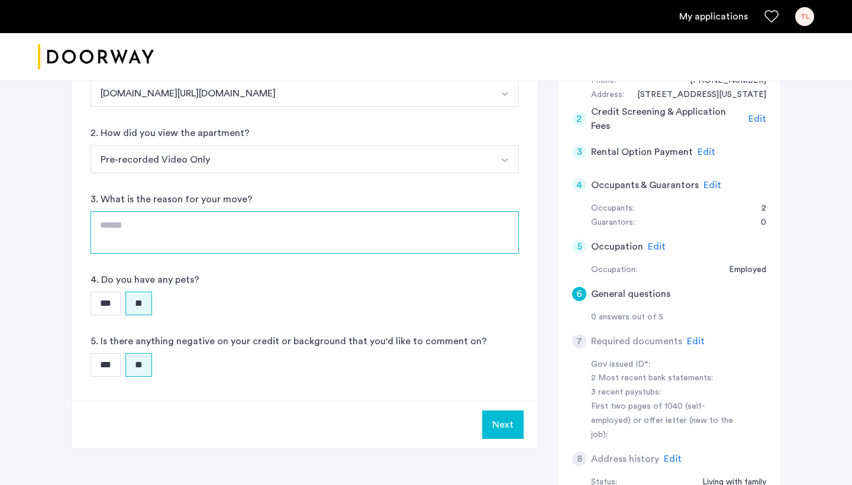
click at [169, 245] on textarea at bounding box center [305, 232] width 428 height 43
type textarea "**********"
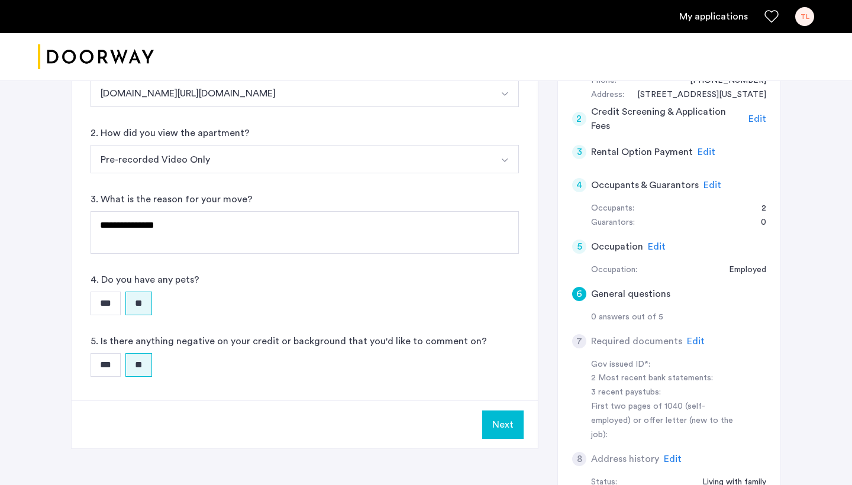
click at [495, 424] on button "Next" at bounding box center [502, 425] width 41 height 28
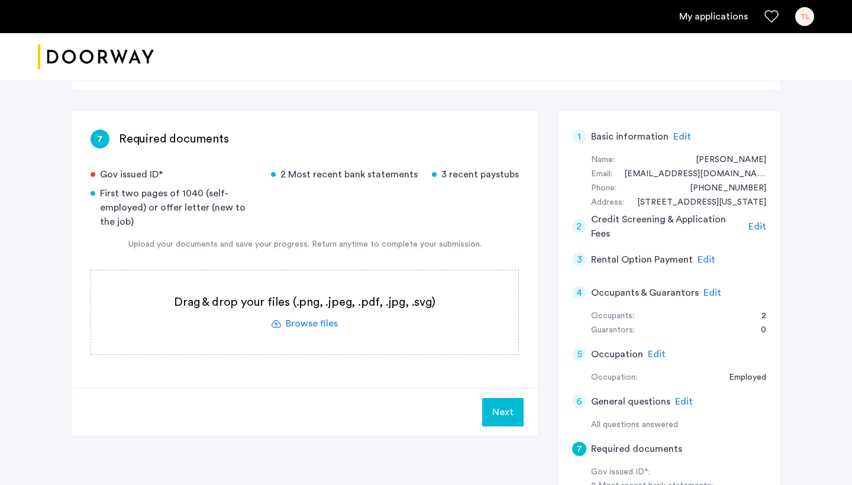
scroll to position [58, 0]
click at [321, 325] on label at bounding box center [304, 311] width 427 height 84
click at [0, 0] on input "file" at bounding box center [0, 0] width 0 height 0
click at [308, 328] on label at bounding box center [304, 311] width 427 height 84
click at [0, 0] on input "file" at bounding box center [0, 0] width 0 height 0
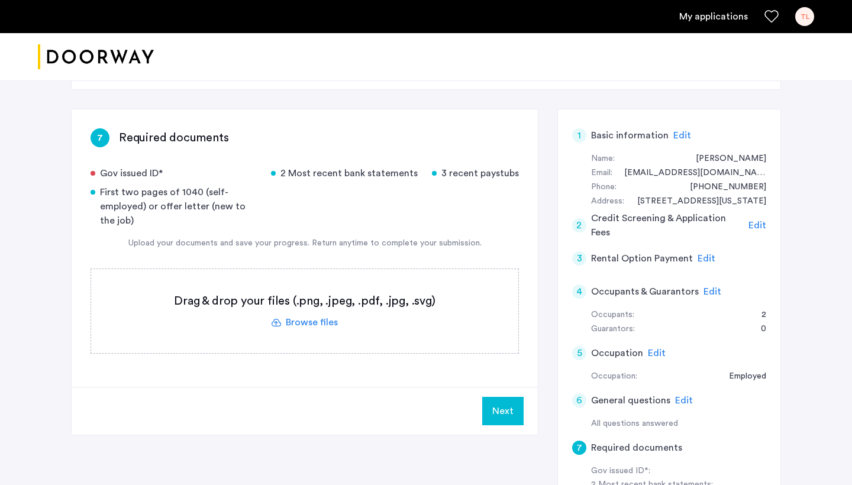
click at [311, 322] on label at bounding box center [304, 311] width 427 height 84
click at [0, 0] on input "file" at bounding box center [0, 0] width 0 height 0
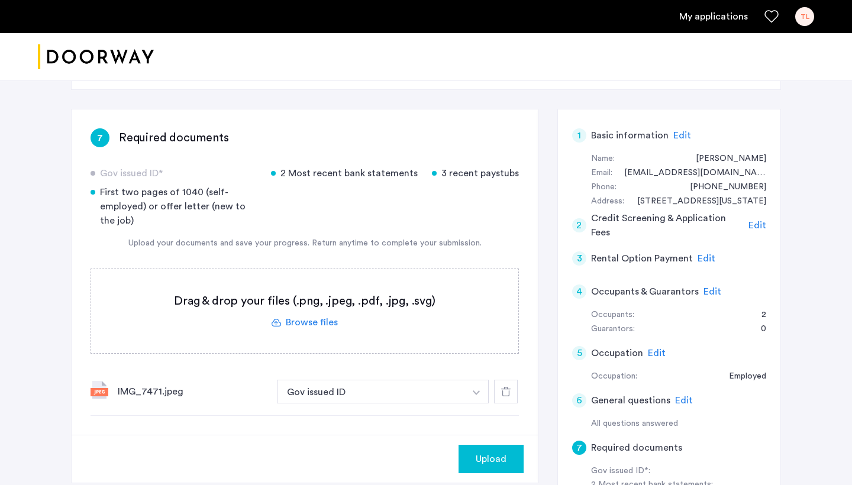
click at [325, 319] on label at bounding box center [304, 311] width 427 height 84
click at [0, 0] on input "file" at bounding box center [0, 0] width 0 height 0
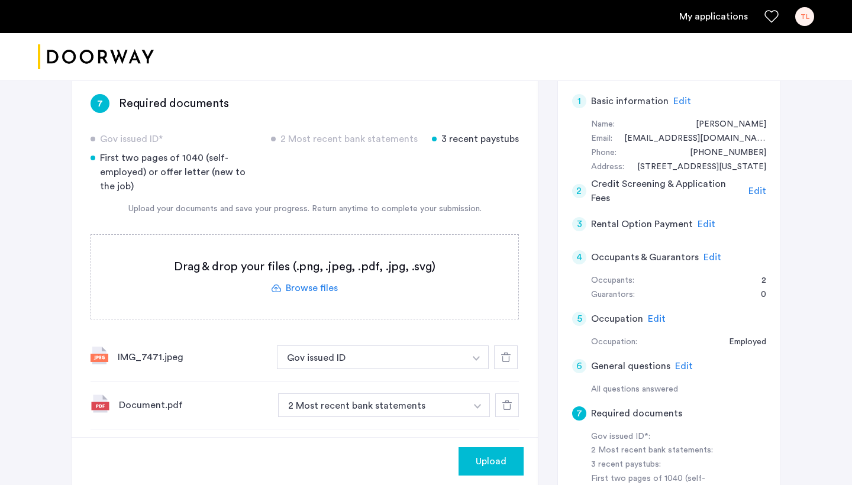
scroll to position [103, 0]
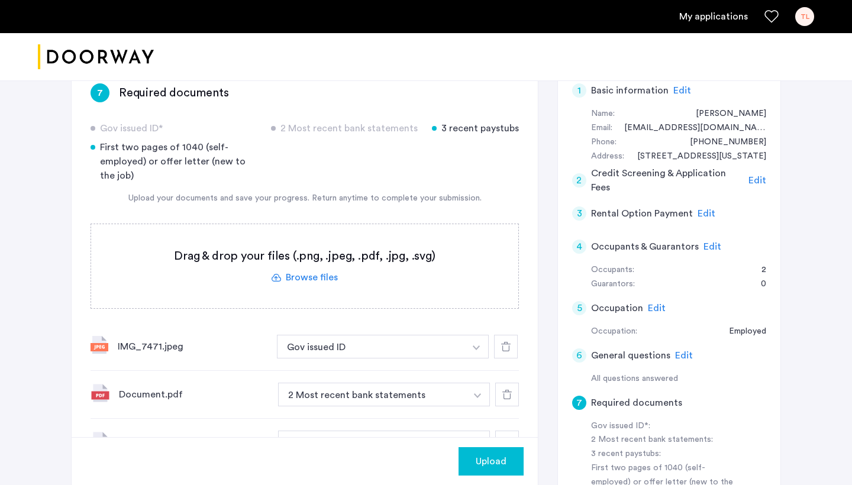
click at [323, 280] on label at bounding box center [304, 266] width 427 height 84
click at [0, 0] on input "file" at bounding box center [0, 0] width 0 height 0
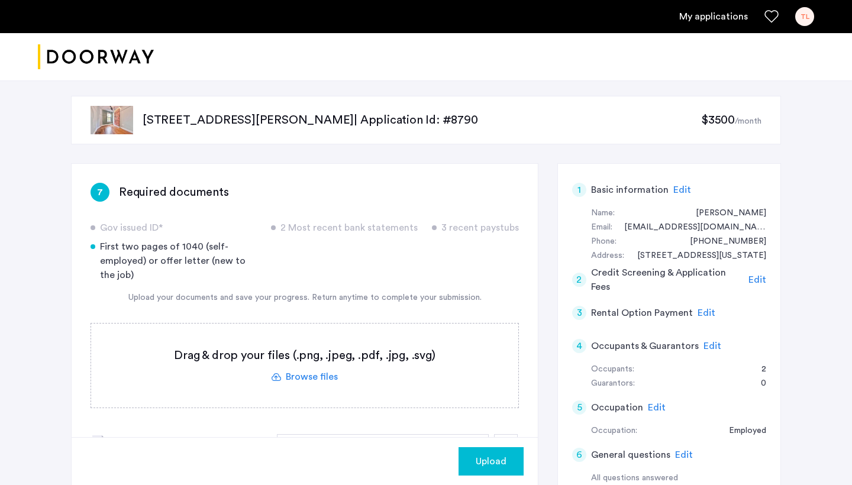
scroll to position [0, 0]
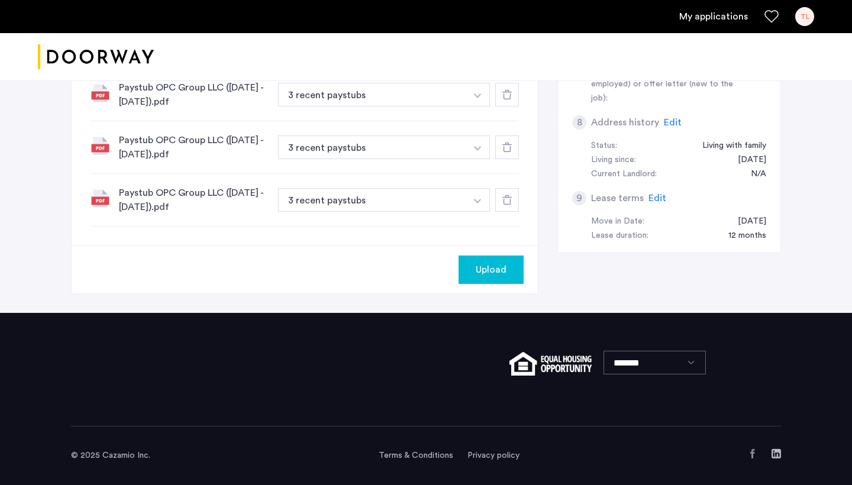
click at [502, 265] on span "Upload" at bounding box center [491, 270] width 31 height 14
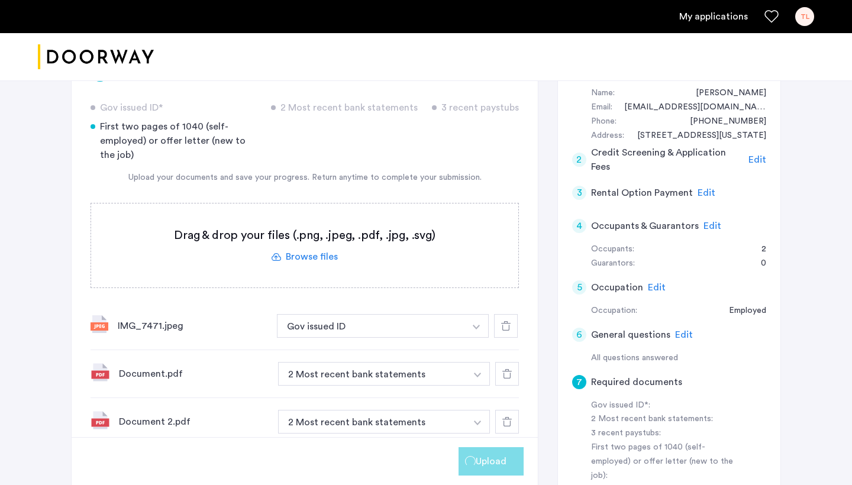
scroll to position [129, 0]
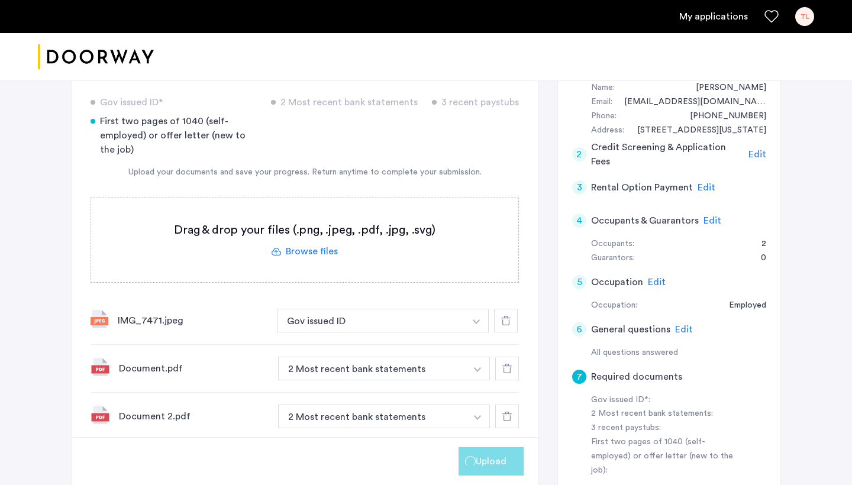
click at [325, 250] on label at bounding box center [304, 240] width 427 height 84
click at [0, 0] on input "file" at bounding box center [0, 0] width 0 height 0
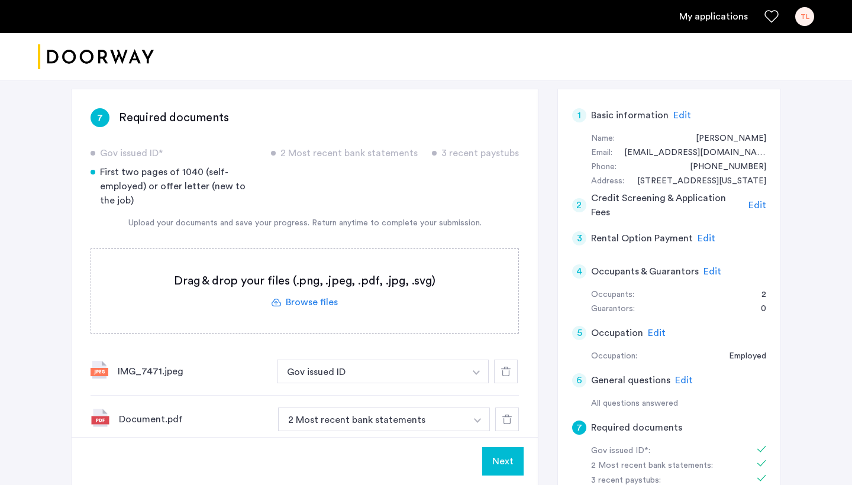
scroll to position [81, 0]
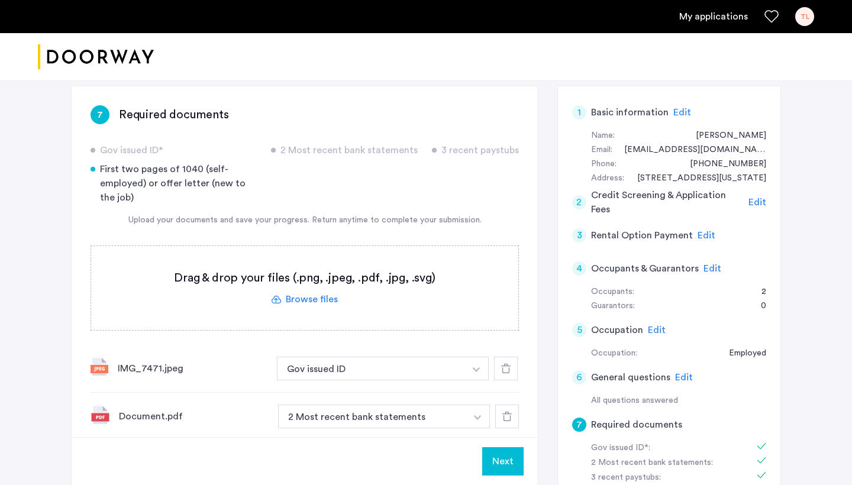
click at [321, 305] on label at bounding box center [304, 288] width 427 height 84
click at [0, 0] on input "file" at bounding box center [0, 0] width 0 height 0
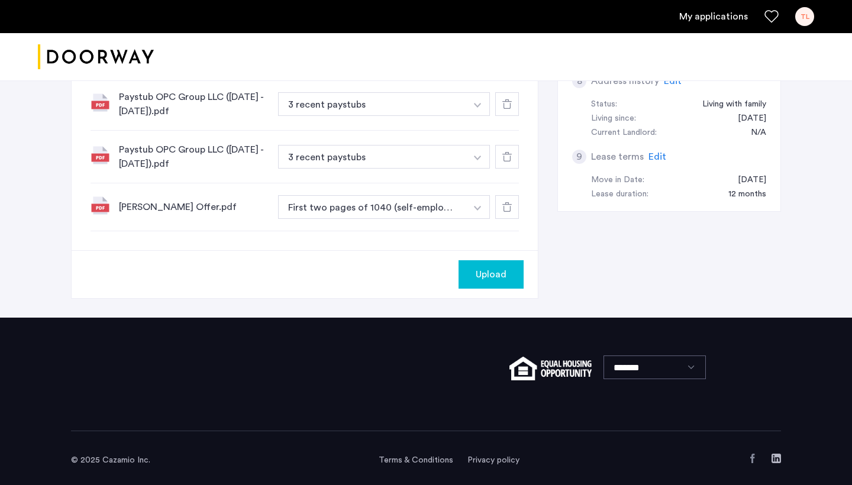
scroll to position [519, 0]
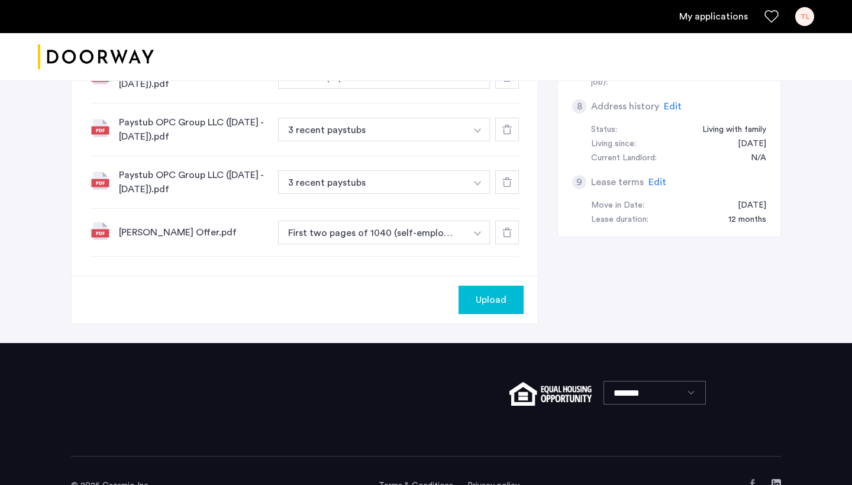
click at [489, 300] on span "Upload" at bounding box center [491, 300] width 31 height 14
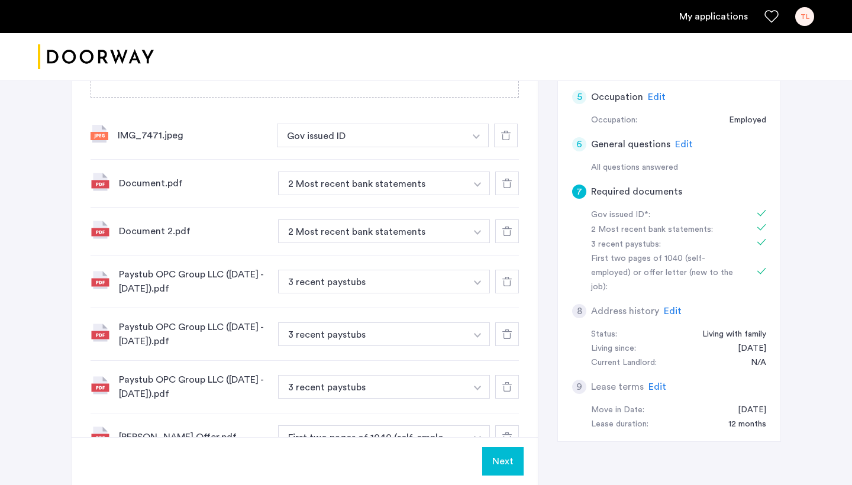
scroll to position [328, 0]
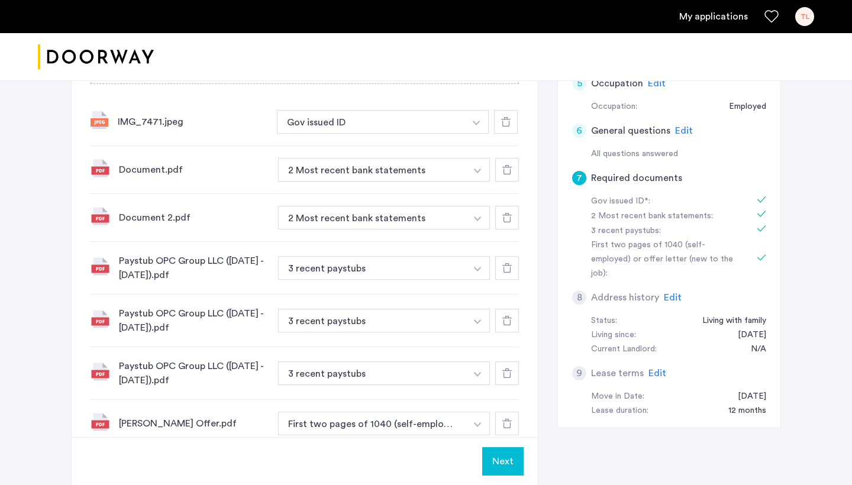
click at [502, 468] on button "Next" at bounding box center [502, 461] width 41 height 28
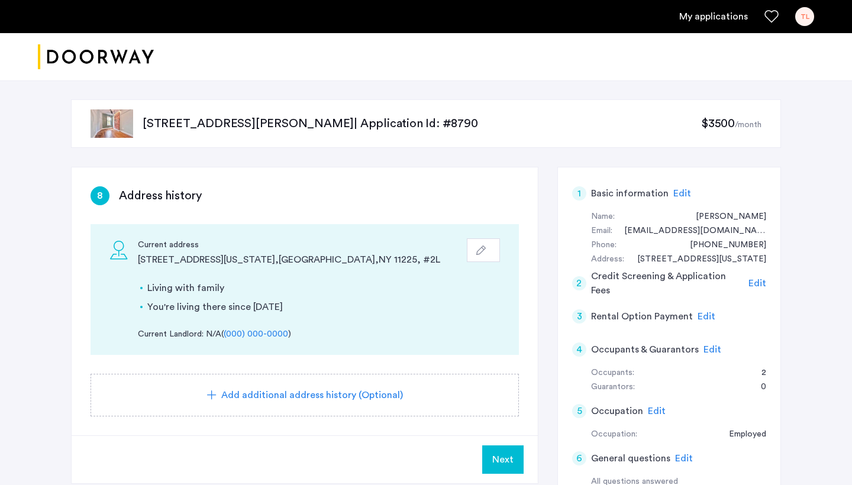
scroll to position [29, 0]
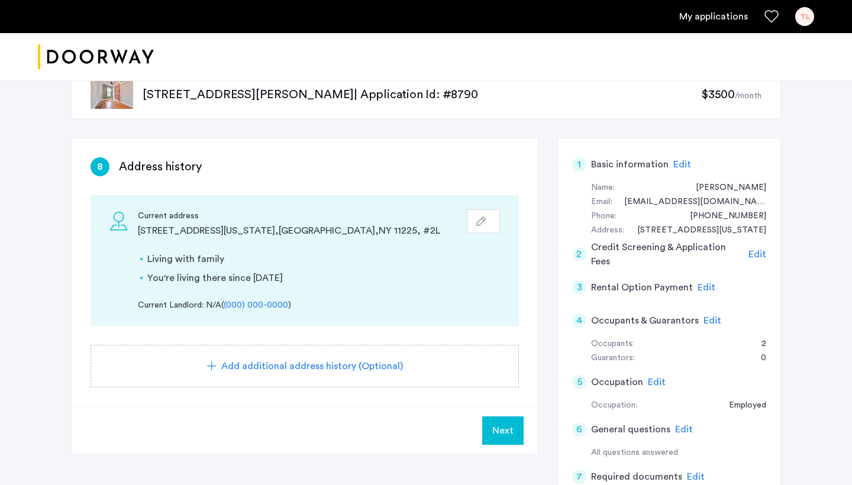
click at [499, 426] on span "Next" at bounding box center [502, 431] width 21 height 14
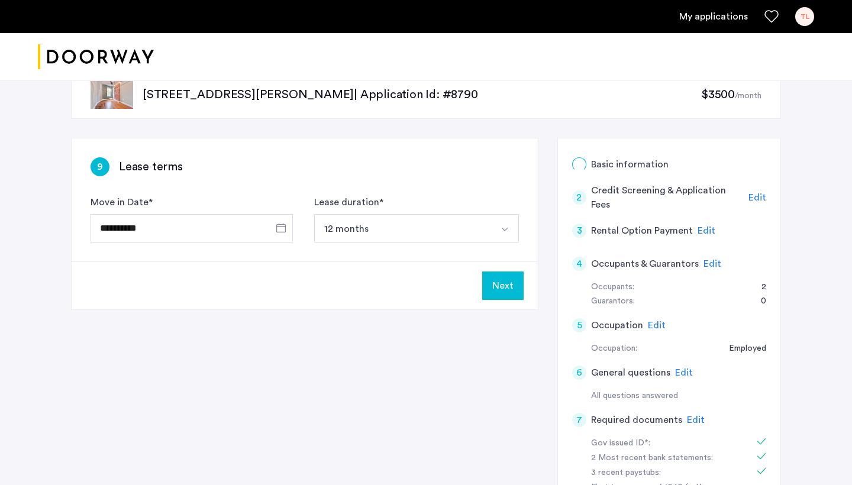
scroll to position [0, 0]
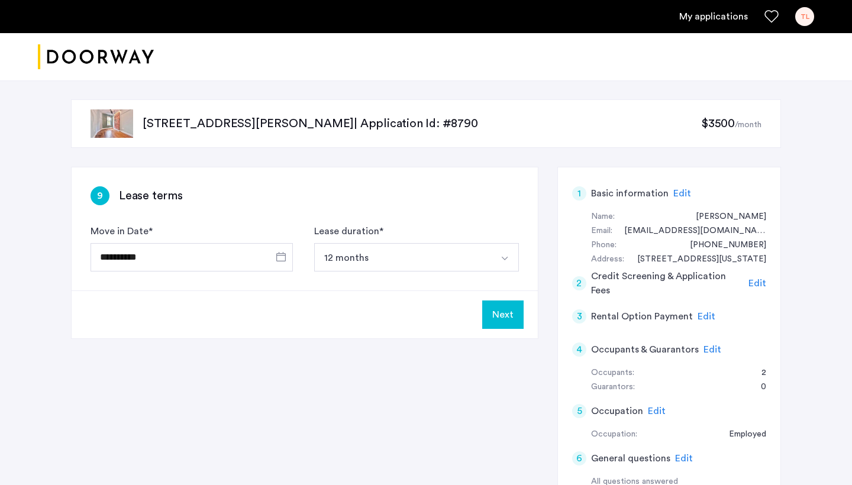
click at [510, 312] on button "Next" at bounding box center [502, 314] width 41 height 28
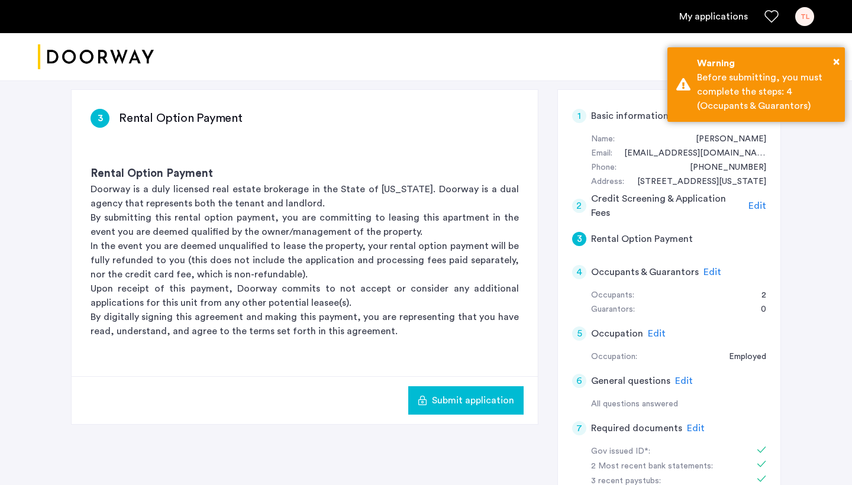
scroll to position [83, 0]
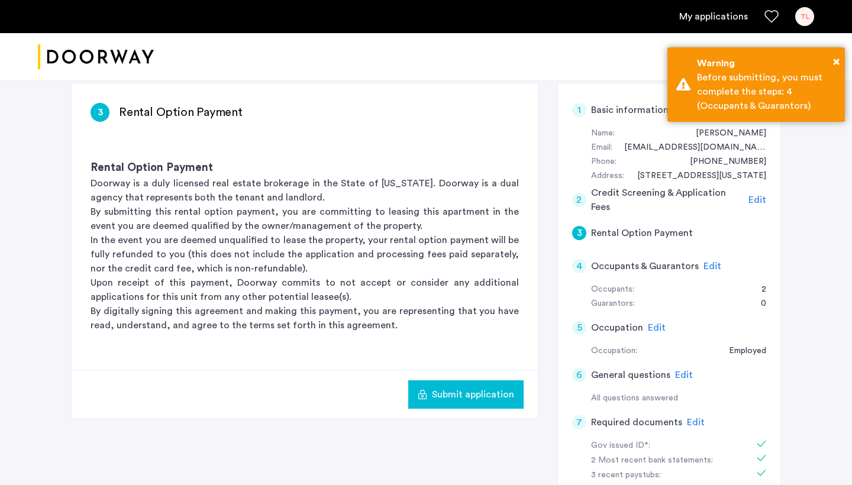
click at [704, 262] on span "Edit" at bounding box center [712, 265] width 18 height 9
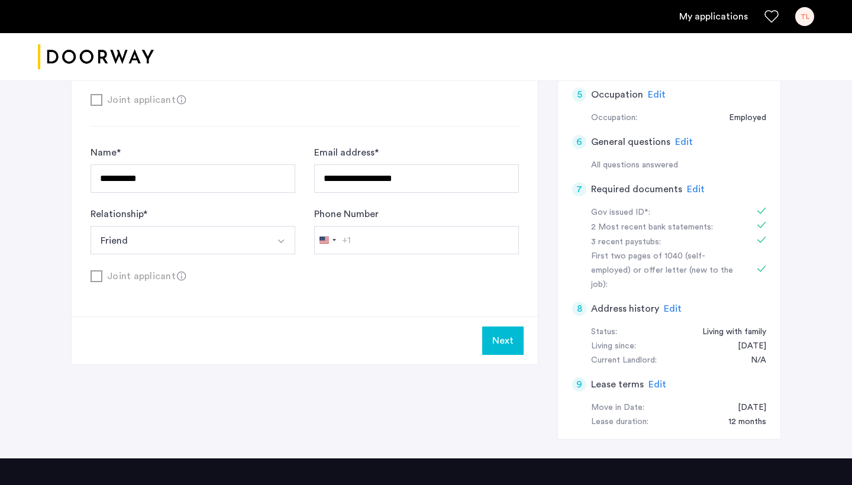
scroll to position [319, 0]
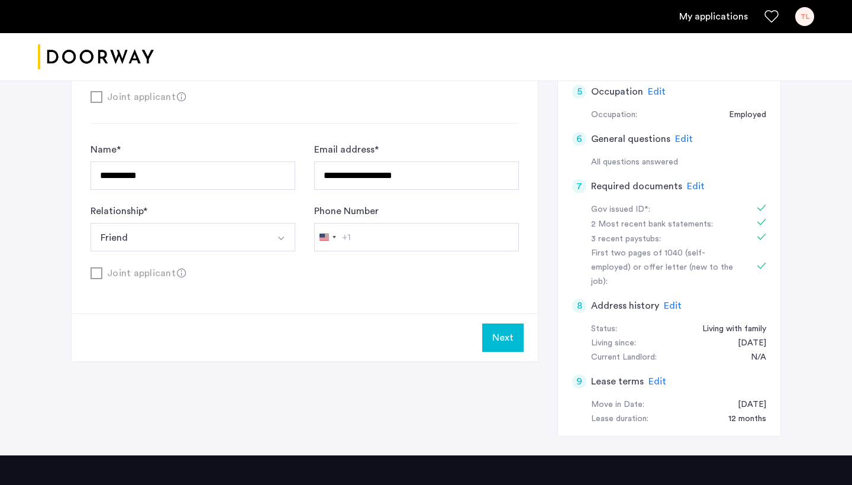
click at [505, 342] on button "Next" at bounding box center [502, 338] width 41 height 28
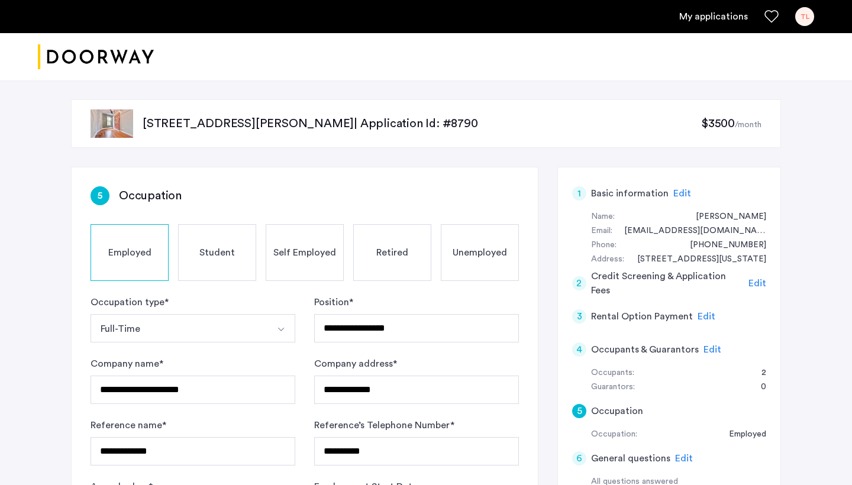
scroll to position [1, 0]
click at [703, 317] on span "Edit" at bounding box center [706, 315] width 18 height 9
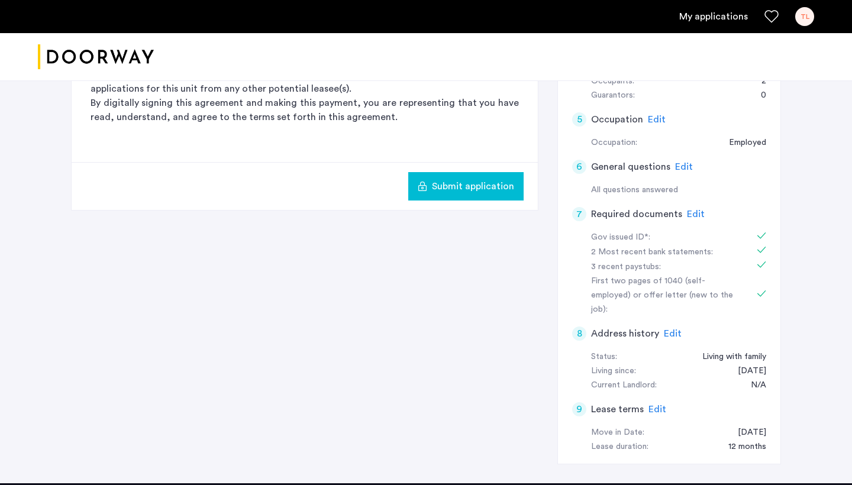
scroll to position [292, 0]
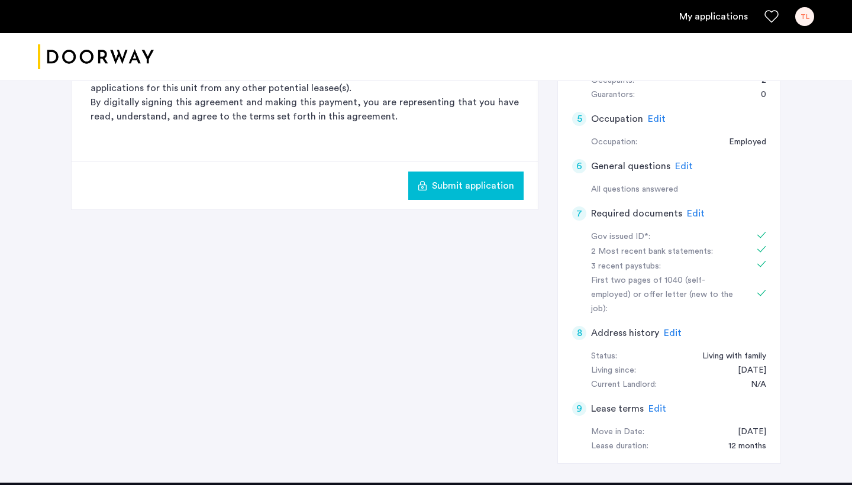
click at [681, 164] on span "Edit" at bounding box center [684, 165] width 18 height 9
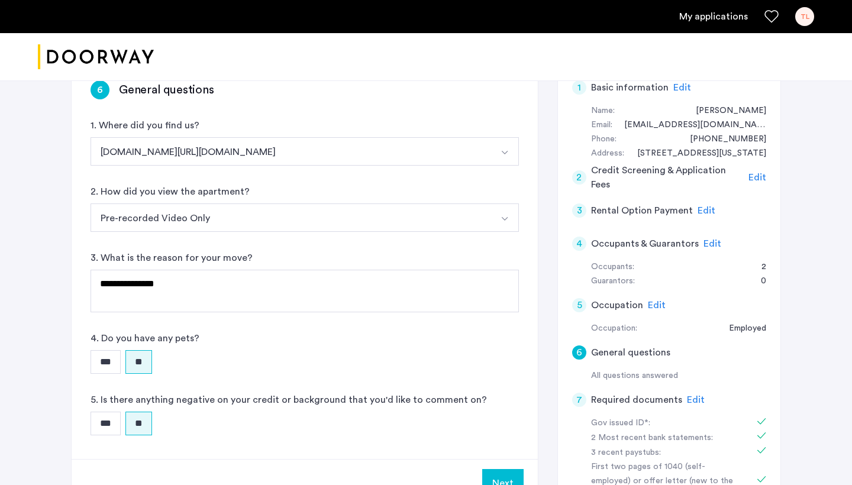
scroll to position [104, 0]
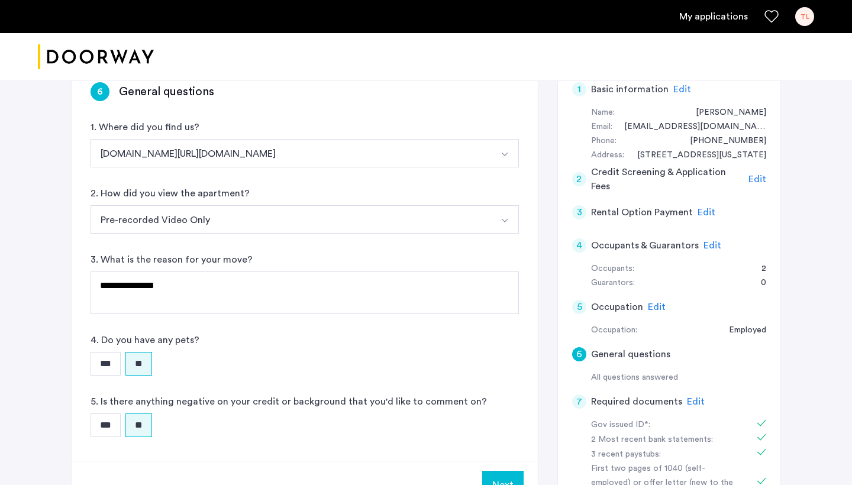
click at [698, 208] on span "Edit" at bounding box center [706, 212] width 18 height 9
